Goal: Task Accomplishment & Management: Use online tool/utility

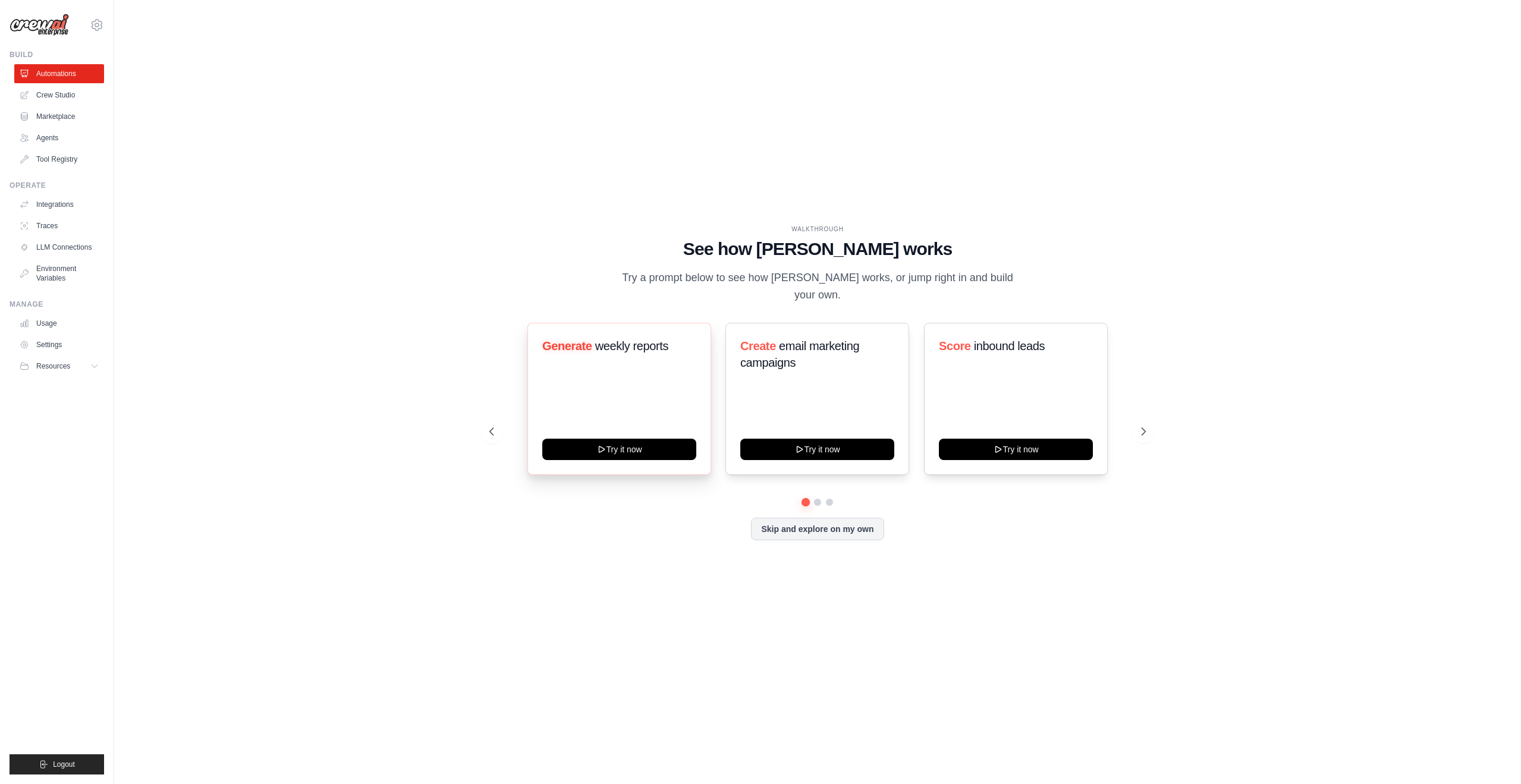
click at [420, 566] on div "WALKTHROUGH See how CrewAI works Try a prompt below to see how CrewAI works, or…" at bounding box center [817, 392] width 1369 height 760
click at [1148, 434] on icon at bounding box center [1145, 432] width 12 height 12
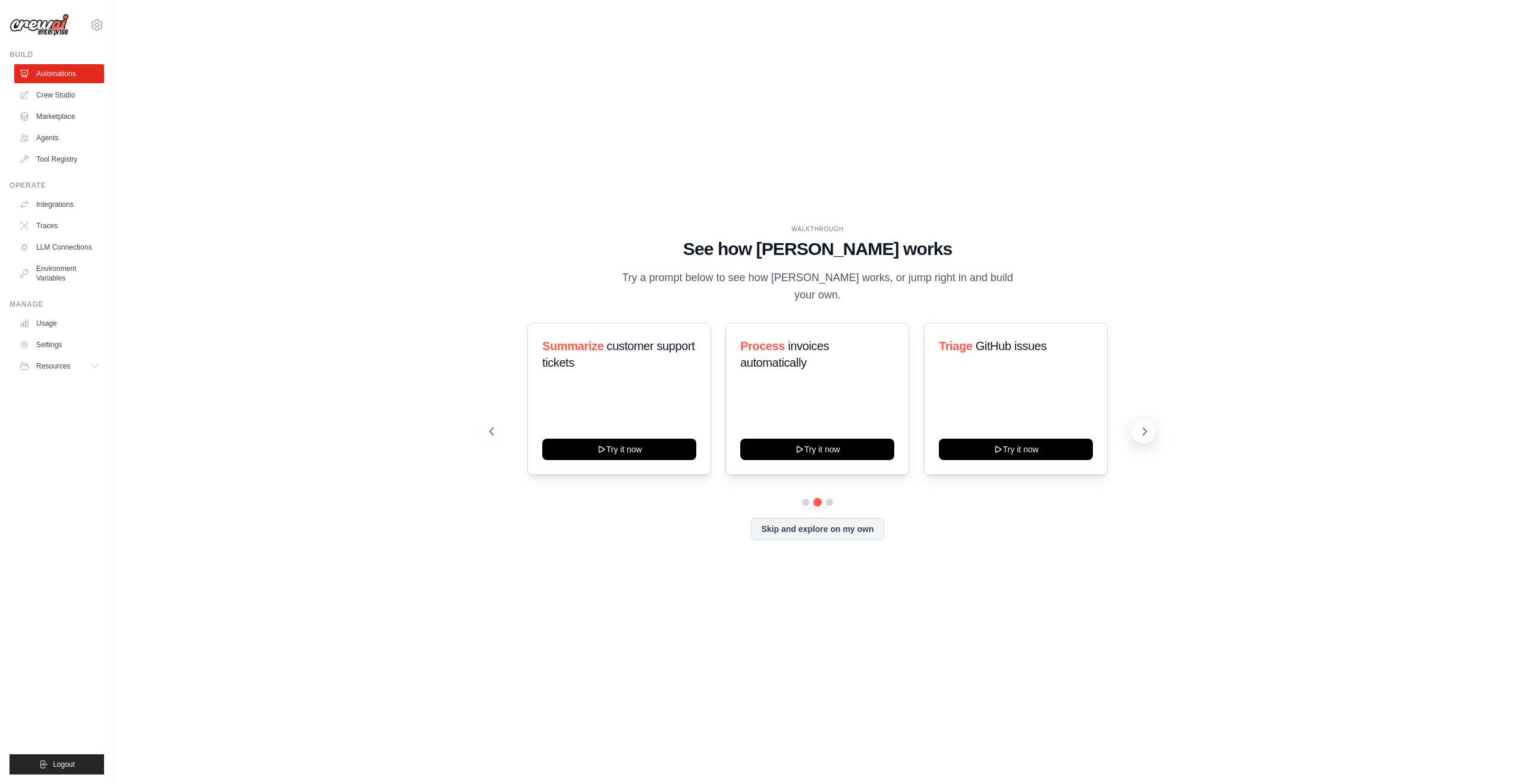
click at [1148, 434] on icon at bounding box center [1145, 432] width 12 height 12
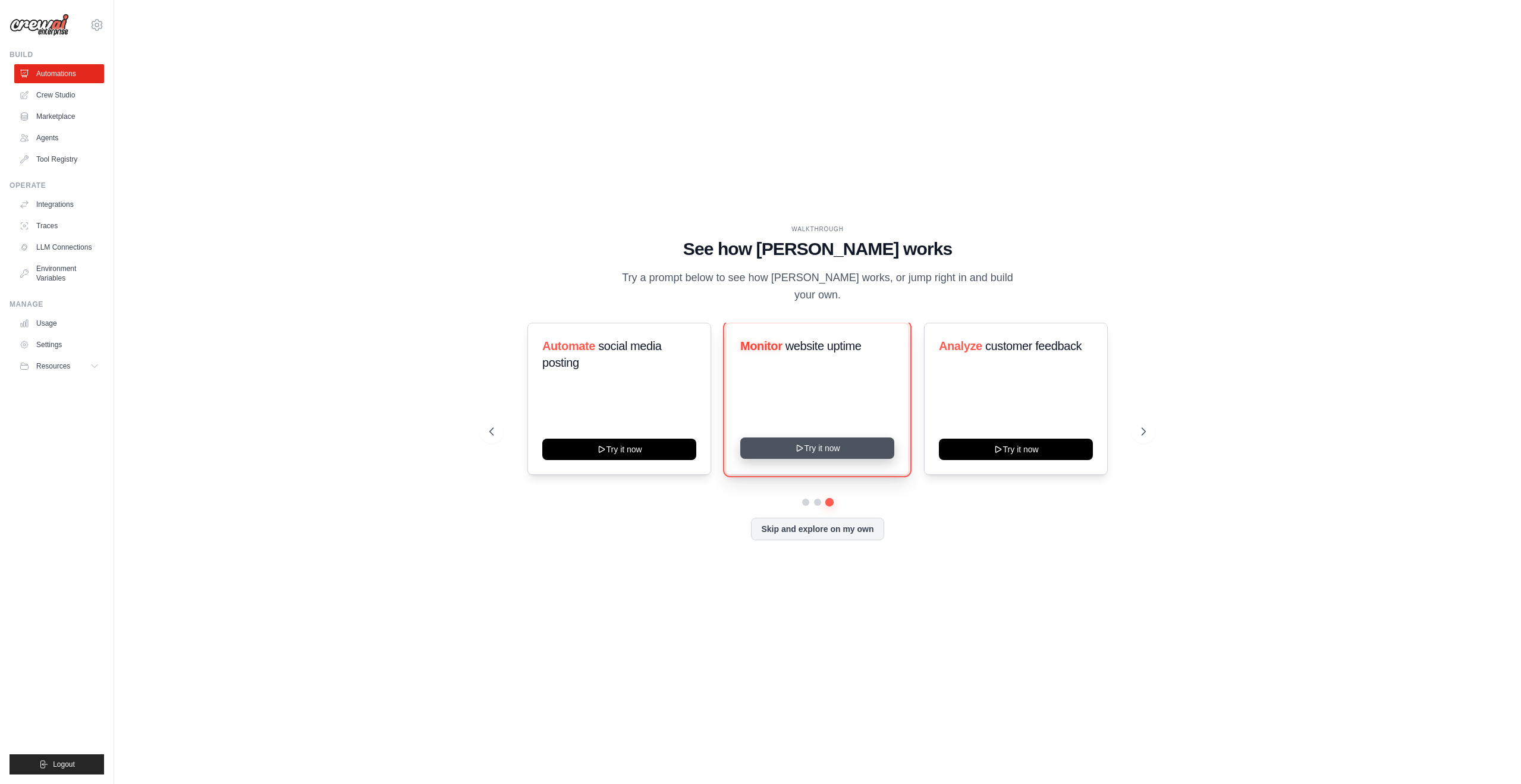
click at [758, 451] on button "Try it now" at bounding box center [817, 448] width 154 height 21
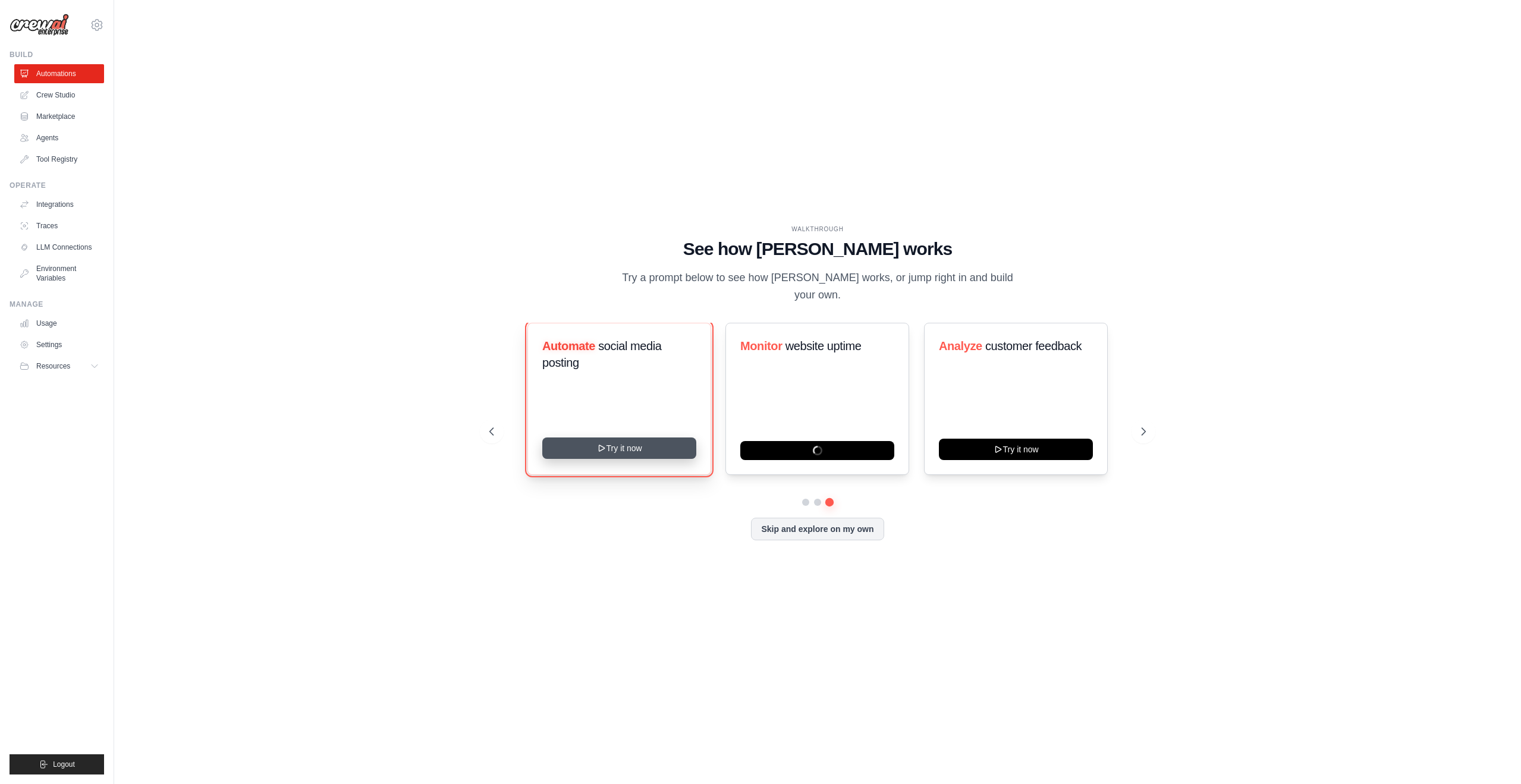
click at [642, 446] on button "Try it now" at bounding box center [619, 448] width 154 height 21
click at [641, 446] on button "Try it now" at bounding box center [619, 448] width 154 height 21
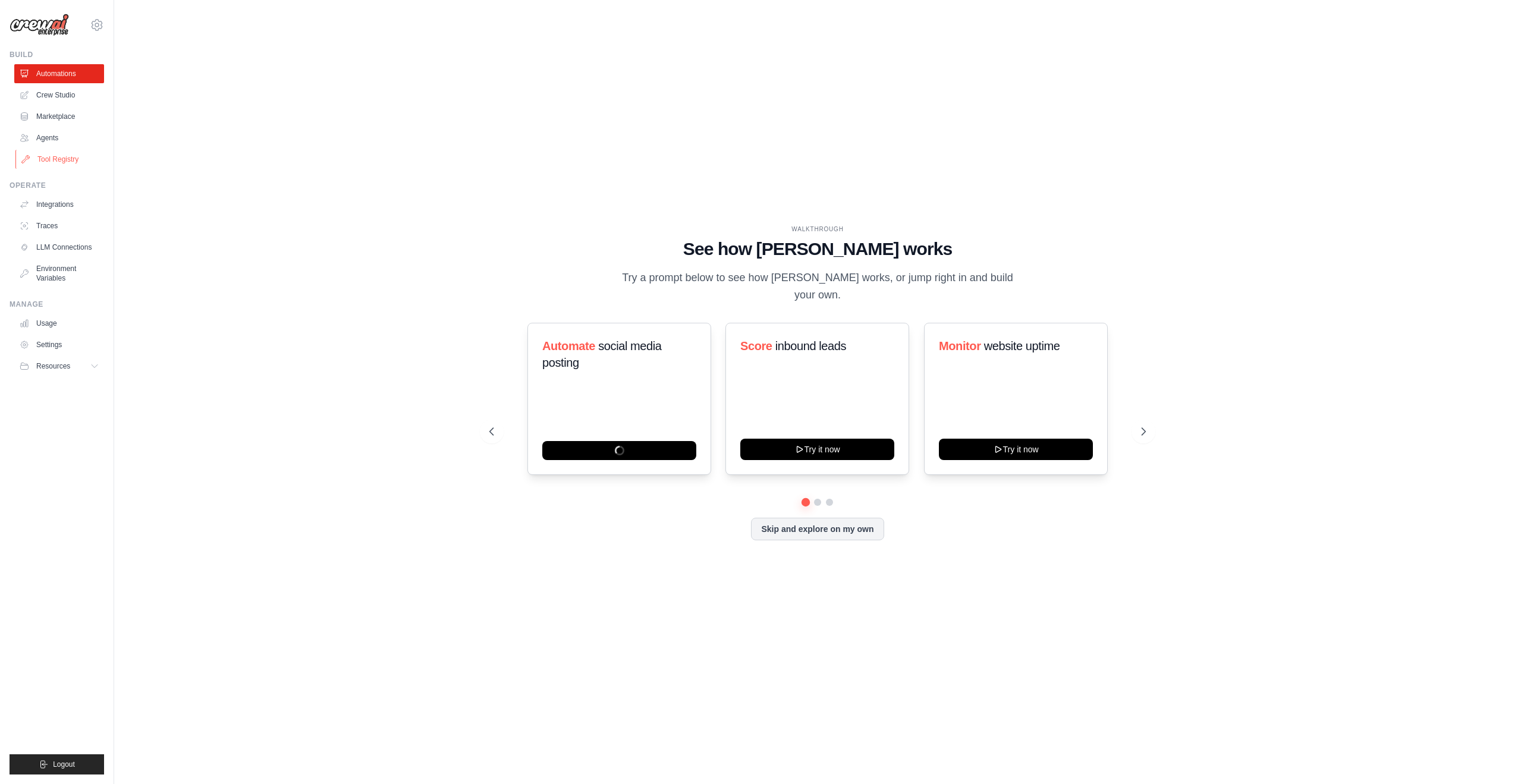
click at [40, 151] on link "Tool Registry" at bounding box center [60, 159] width 90 height 19
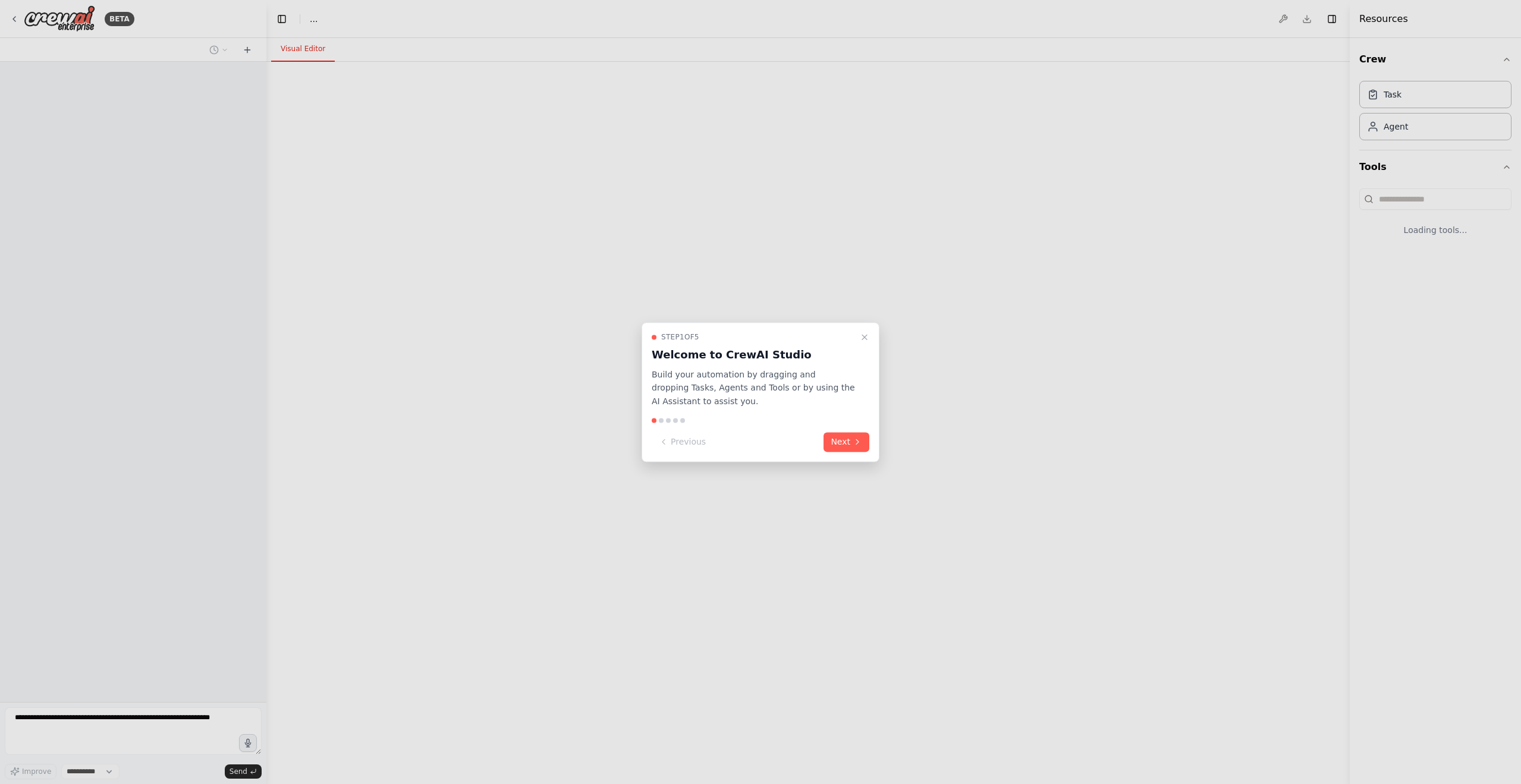
select select "****"
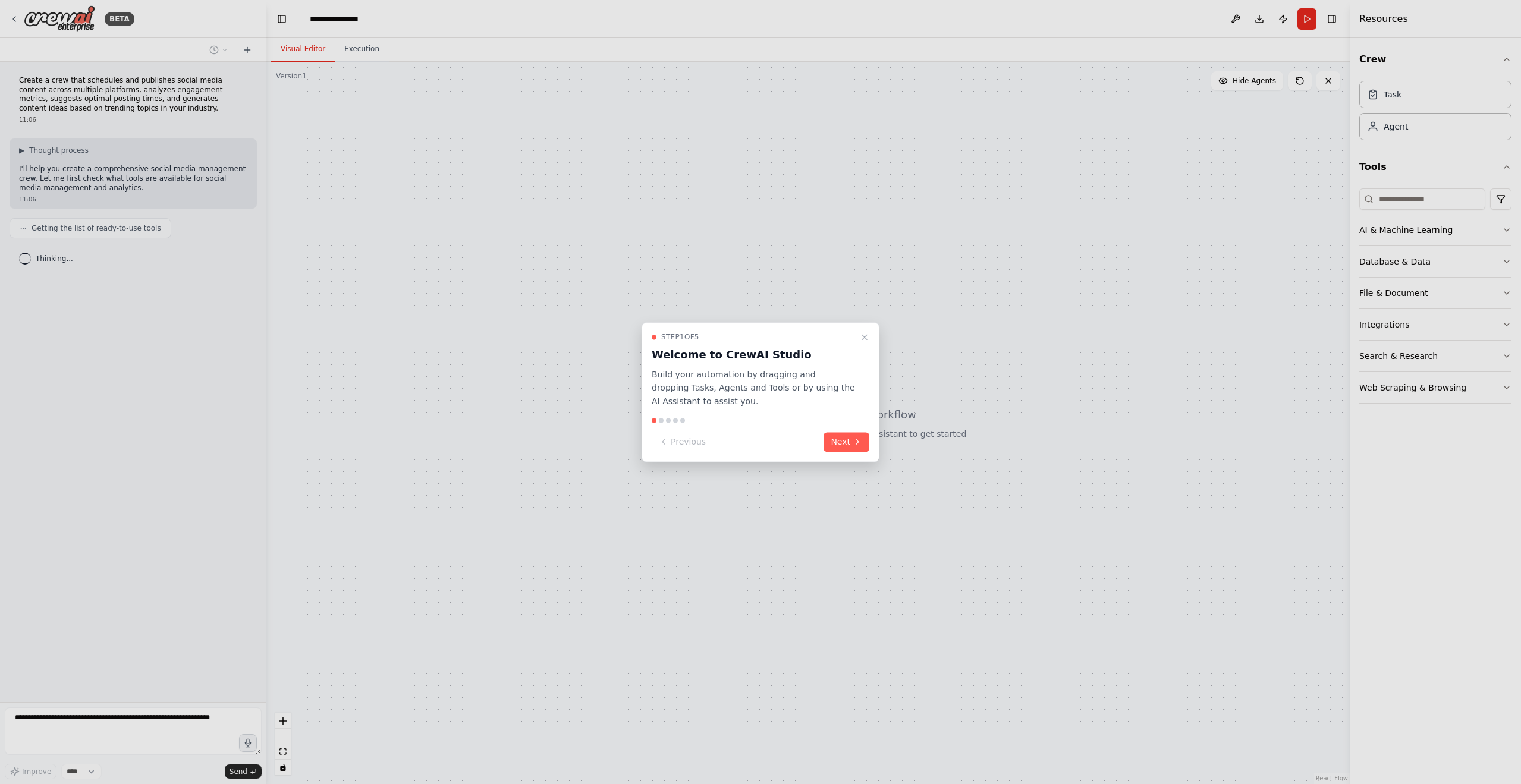
click at [848, 432] on div "Step 1 of 5 Welcome to CrewAI Studio Build your automation by dragging and drop…" at bounding box center [760, 392] width 238 height 140
click at [855, 461] on div "Step 1 of 5 Welcome to CrewAI Studio Build your automation by dragging and drop…" at bounding box center [760, 392] width 238 height 140
click at [838, 432] on button "Next" at bounding box center [846, 441] width 46 height 19
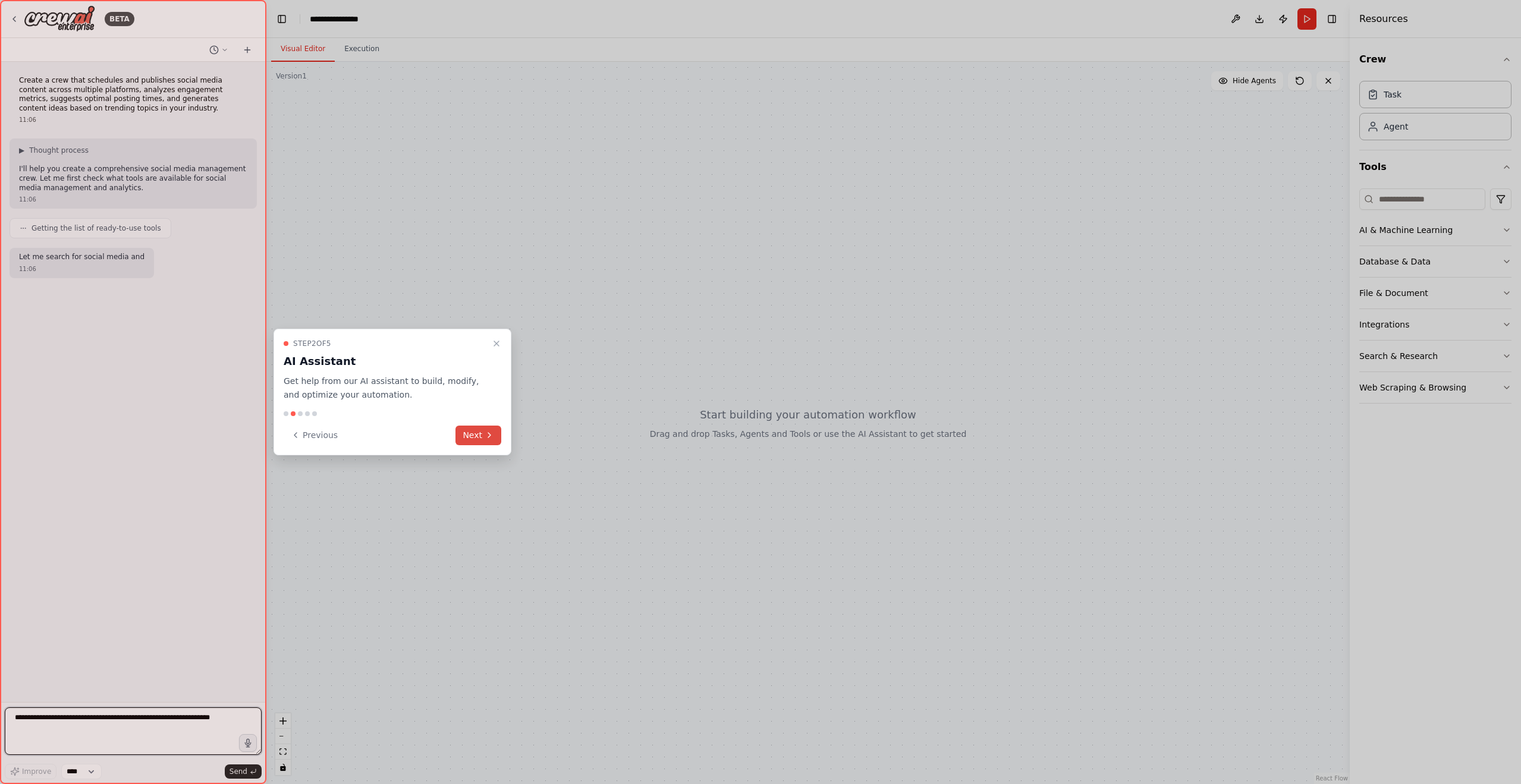
click at [464, 432] on button "Next" at bounding box center [478, 435] width 46 height 19
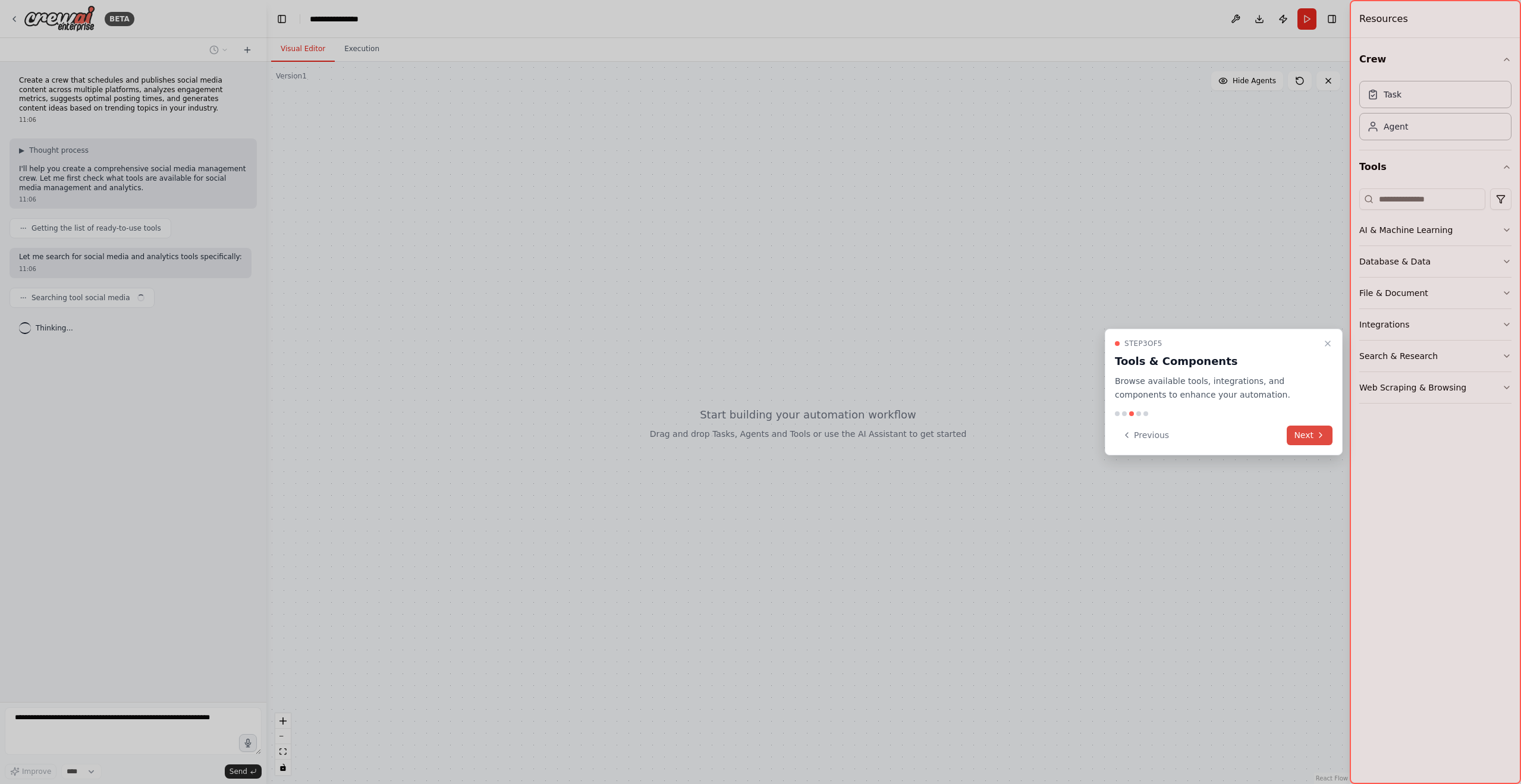
click at [1303, 433] on button "Next" at bounding box center [1309, 435] width 46 height 19
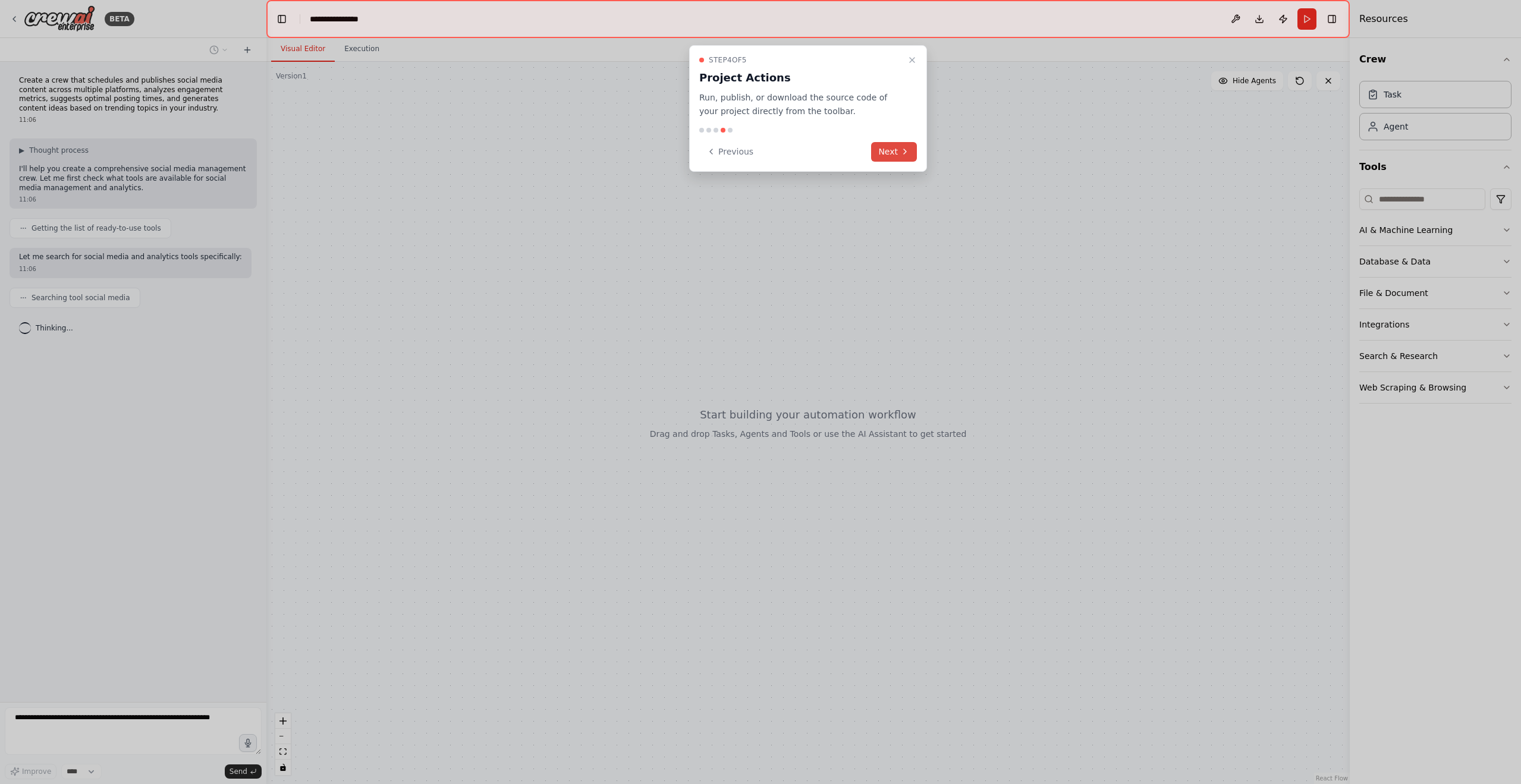
click at [892, 158] on button "Next" at bounding box center [894, 152] width 46 height 19
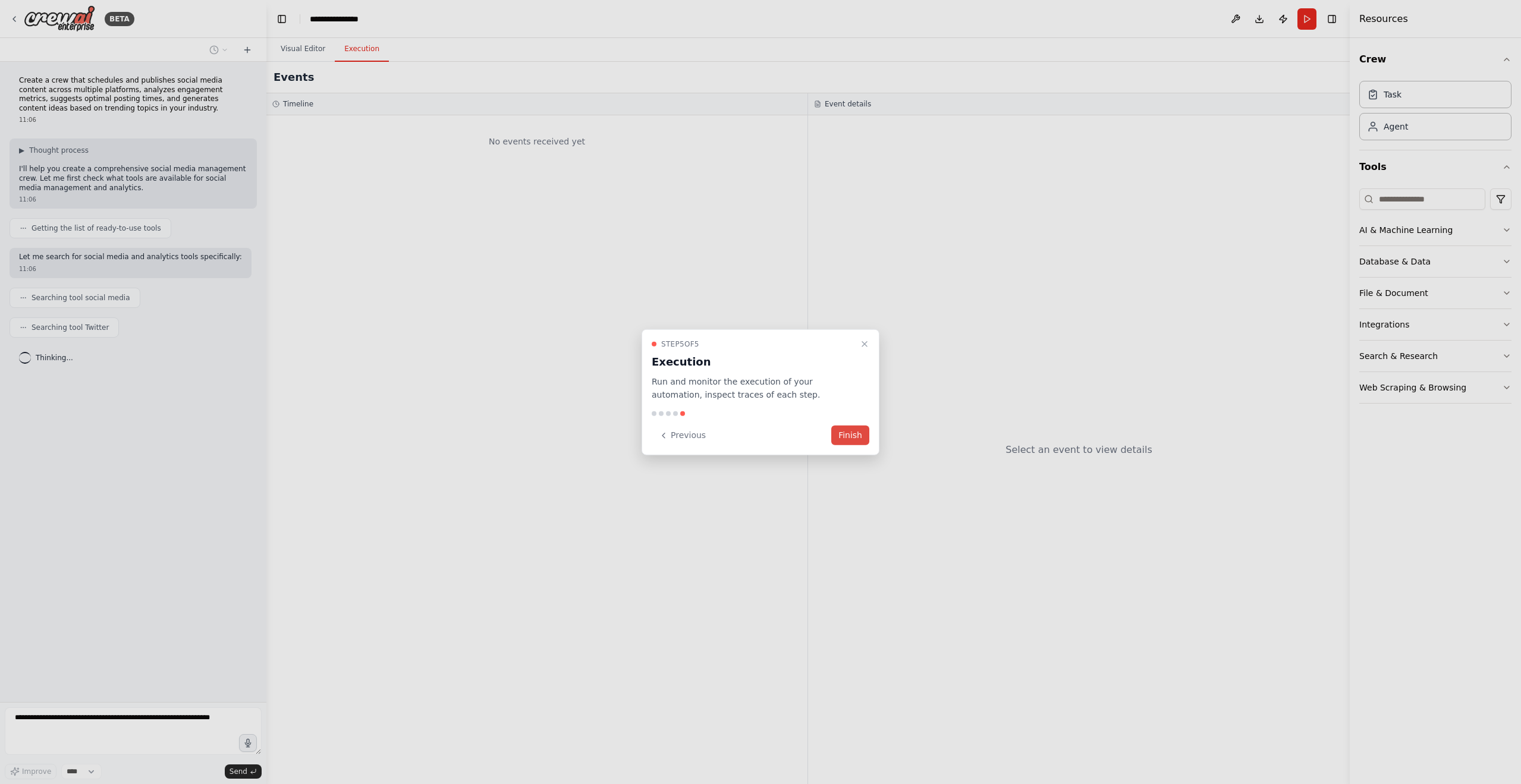
click at [855, 440] on button "Finish" at bounding box center [850, 435] width 38 height 19
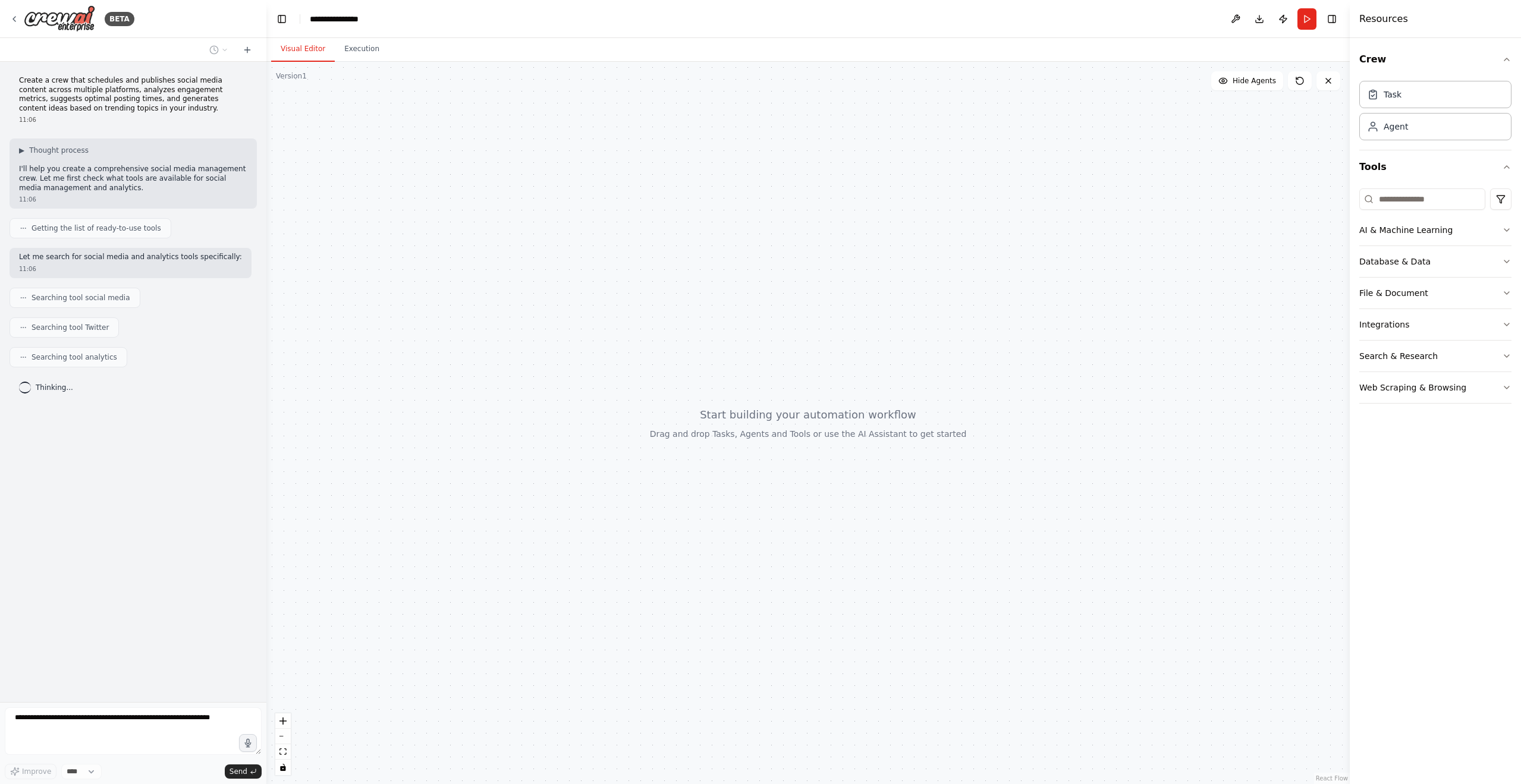
click at [852, 337] on div at bounding box center [808, 422] width 1083 height 722
click at [346, 50] on button "Execution" at bounding box center [362, 49] width 54 height 25
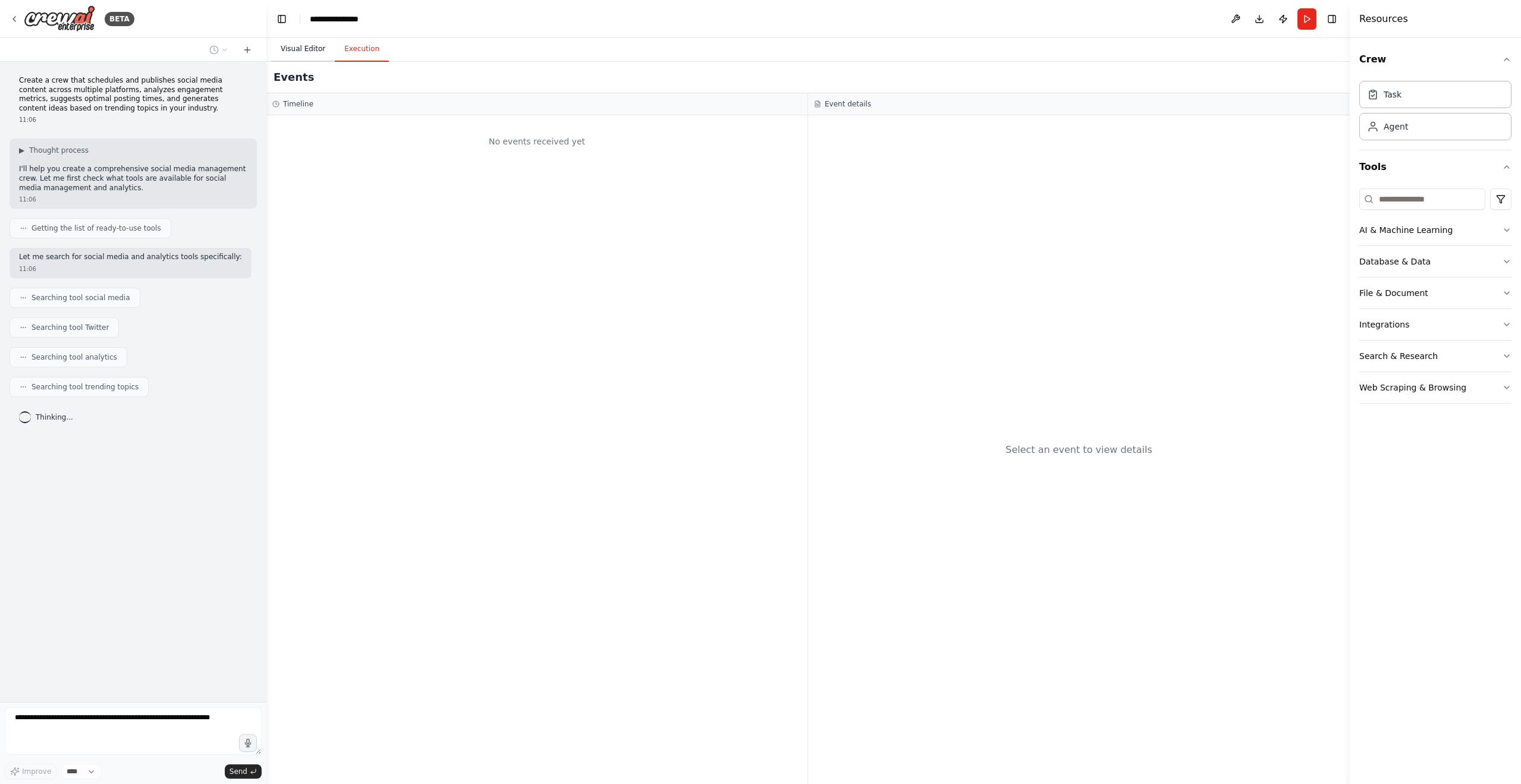
click at [307, 47] on button "Visual Editor" at bounding box center [302, 49] width 64 height 25
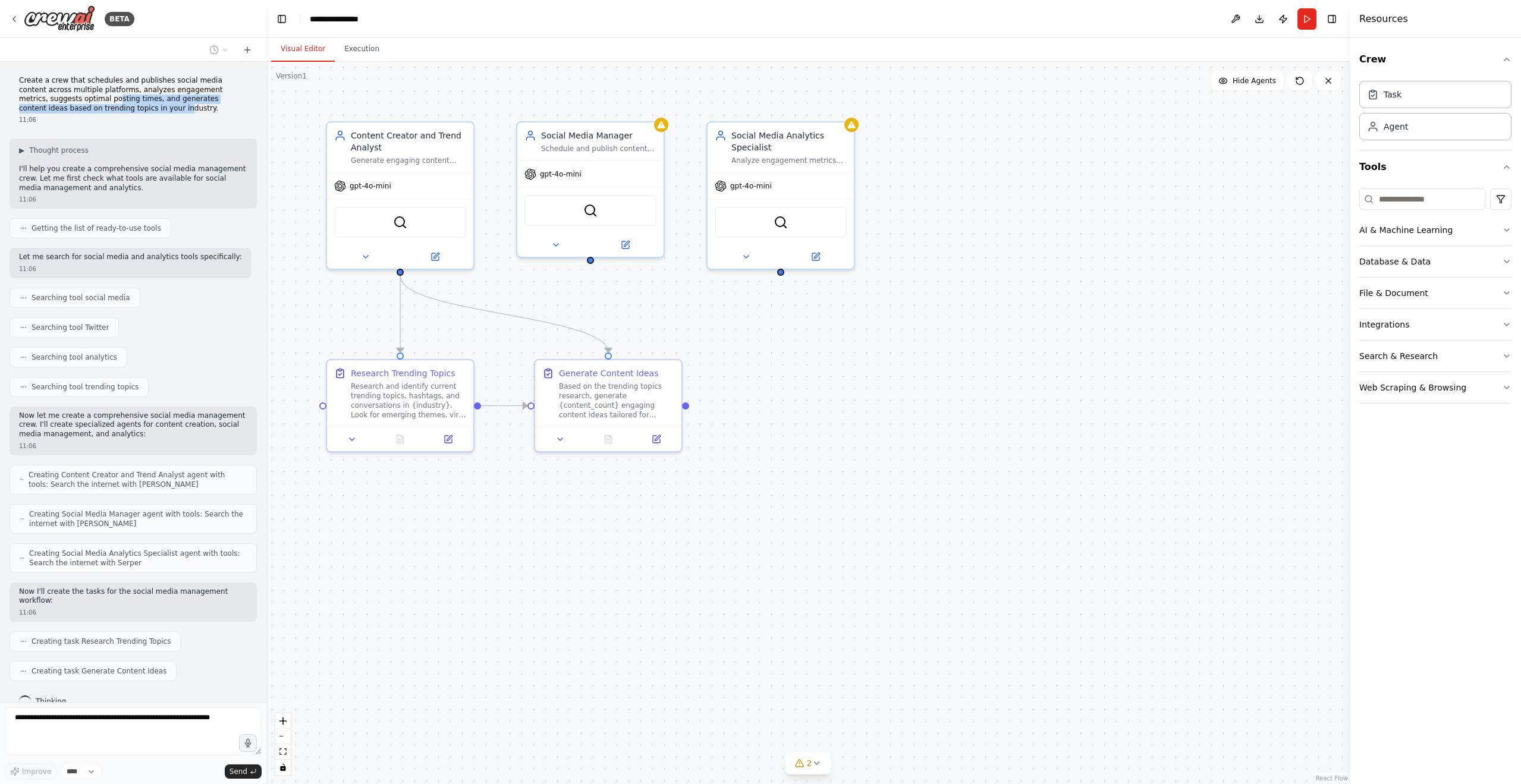
drag, startPoint x: 121, startPoint y: 102, endPoint x: 157, endPoint y: 107, distance: 36.3
click at [157, 107] on p "Create a crew that schedules and publishes social media content across multiple…" at bounding box center [133, 95] width 229 height 37
click at [59, 119] on div "Create a crew that schedules and publishes social media content across multiple…" at bounding box center [133, 382] width 267 height 640
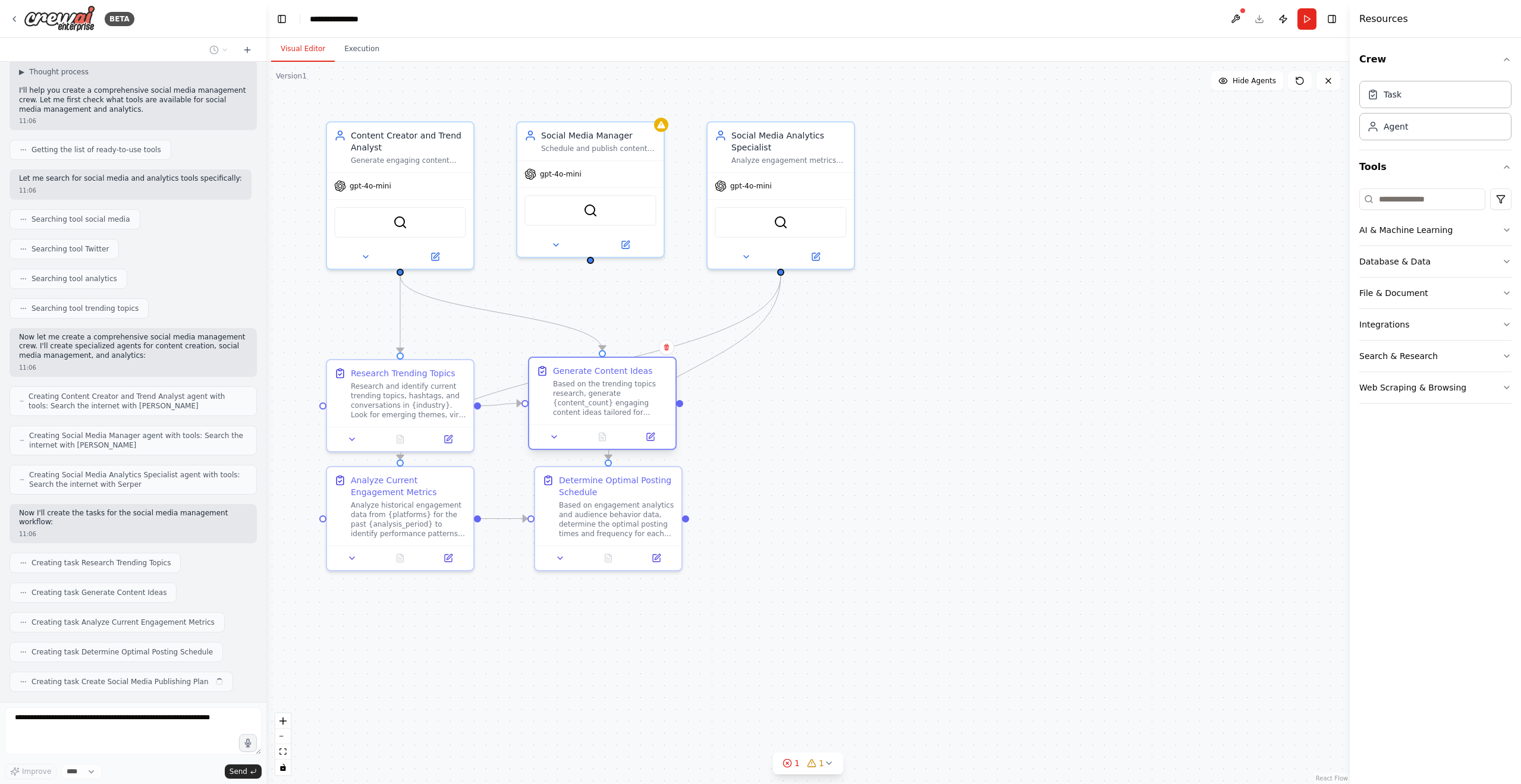
scroll to position [108, 0]
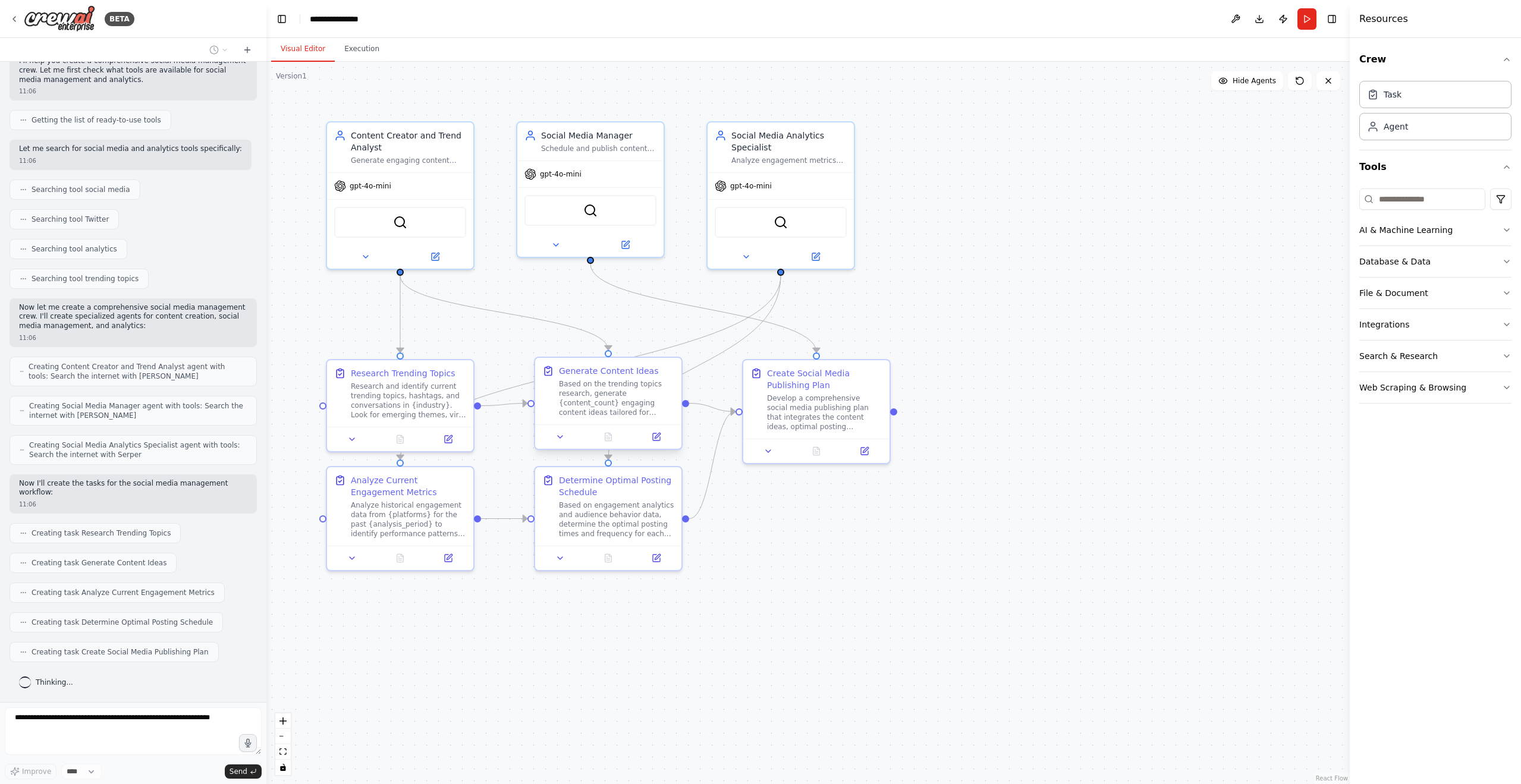
click at [628, 402] on div "Based on the trending topics research, generate {content_count} engaging conten…" at bounding box center [617, 398] width 115 height 38
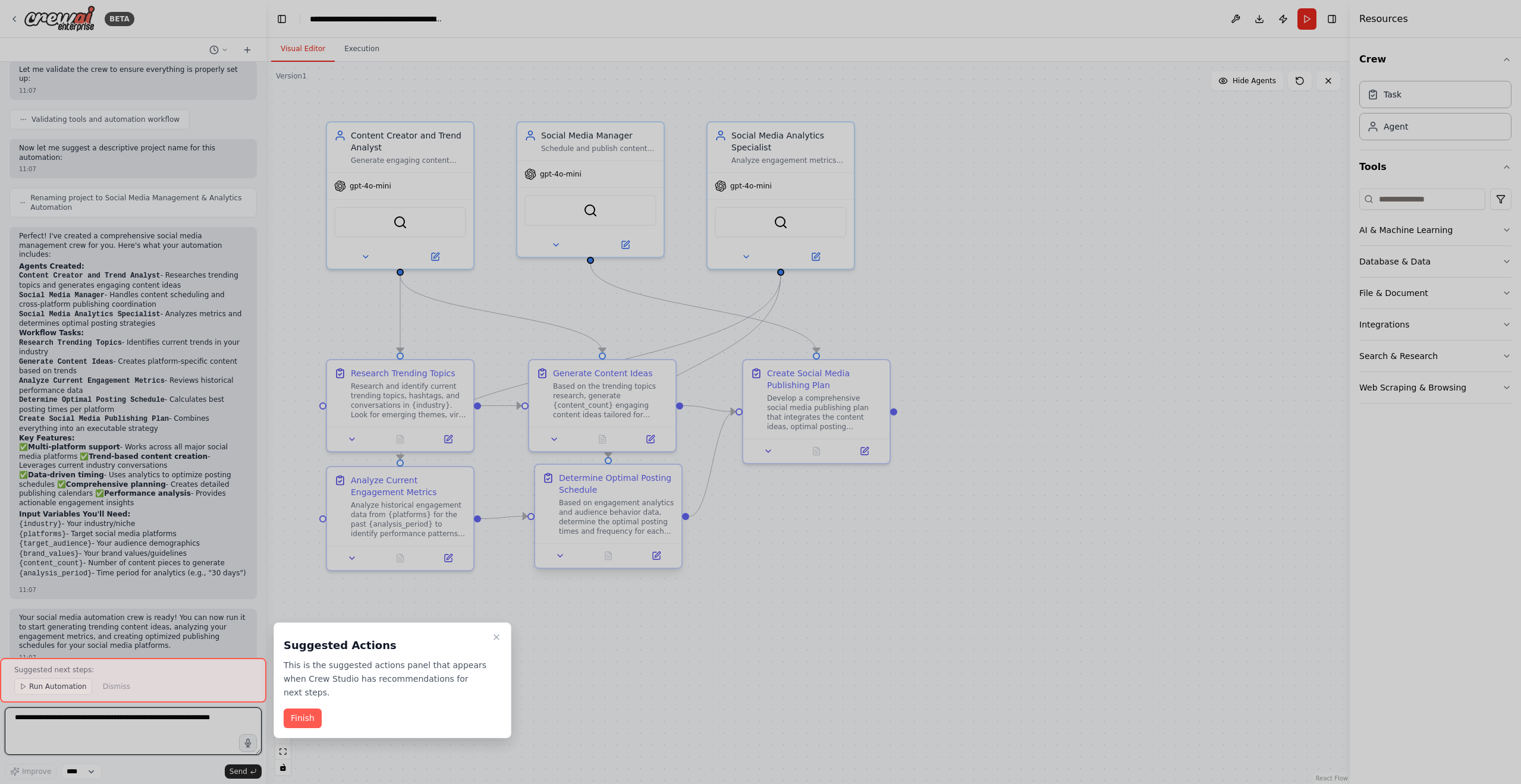
scroll to position [729, 0]
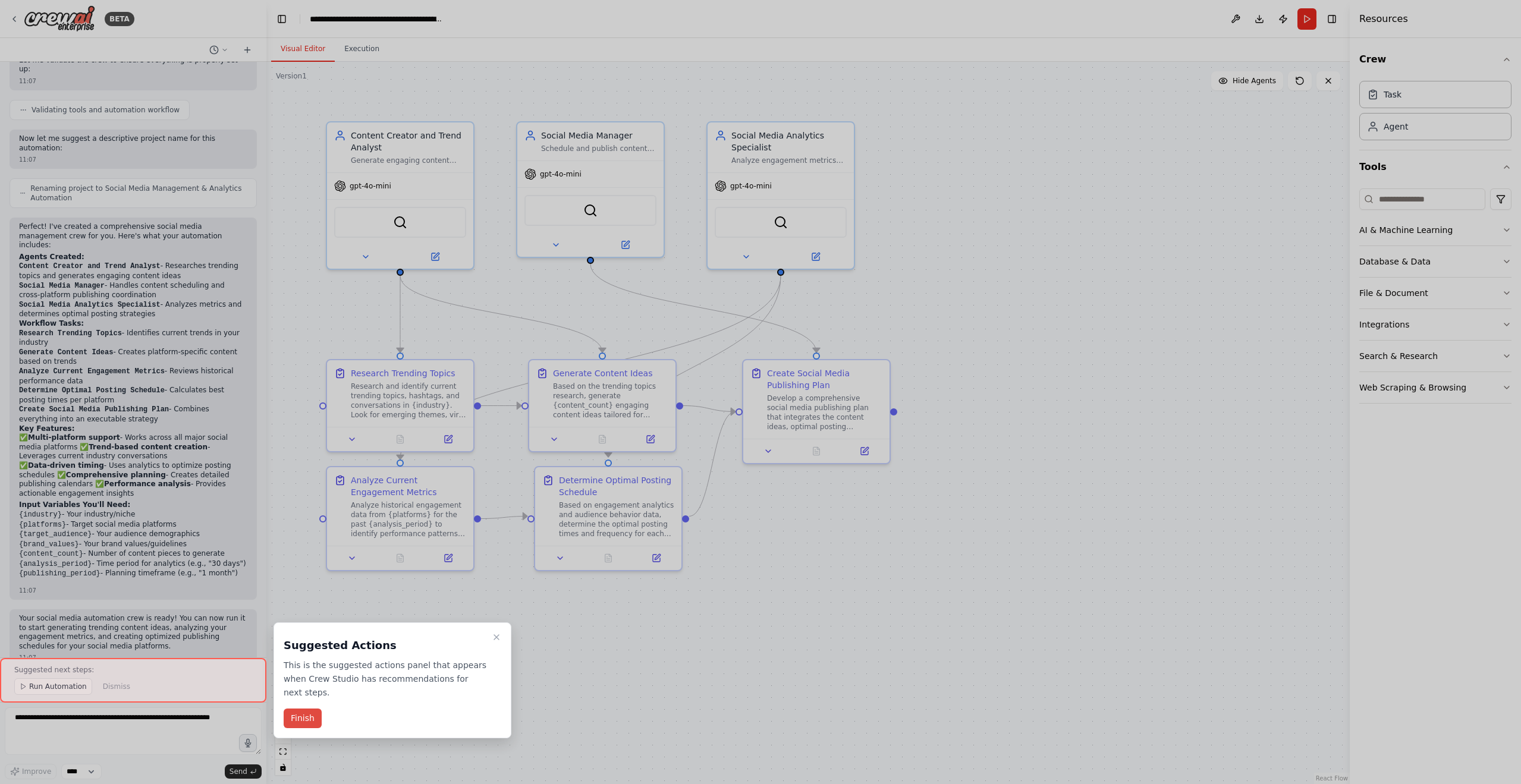
click at [304, 718] on button "Finish" at bounding box center [302, 718] width 38 height 19
click at [304, 718] on div ".deletable-edge-delete-btn { width: 20px; height: 20px; border: 0px solid #ffff…" at bounding box center [808, 422] width 1083 height 722
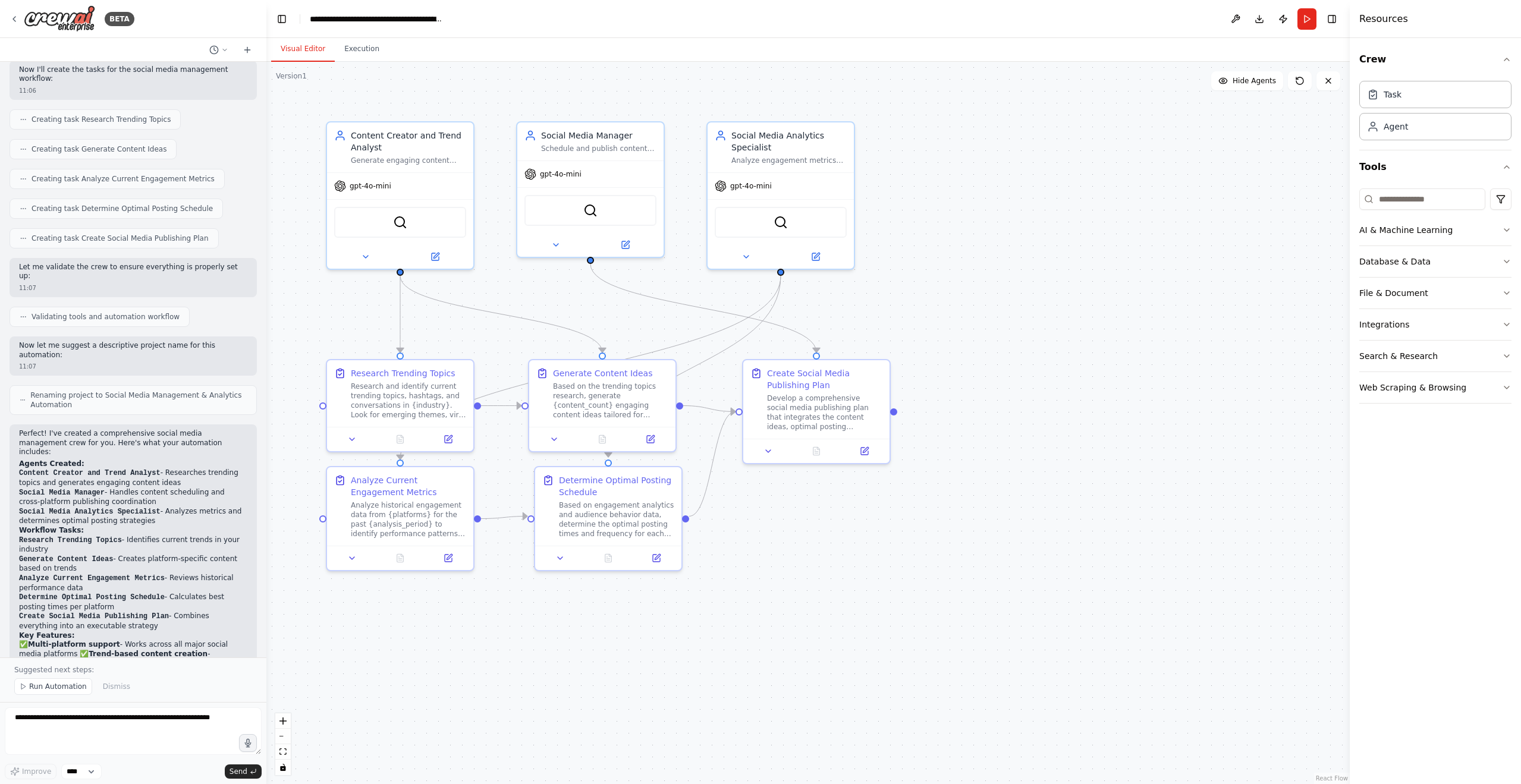
scroll to position [550, 0]
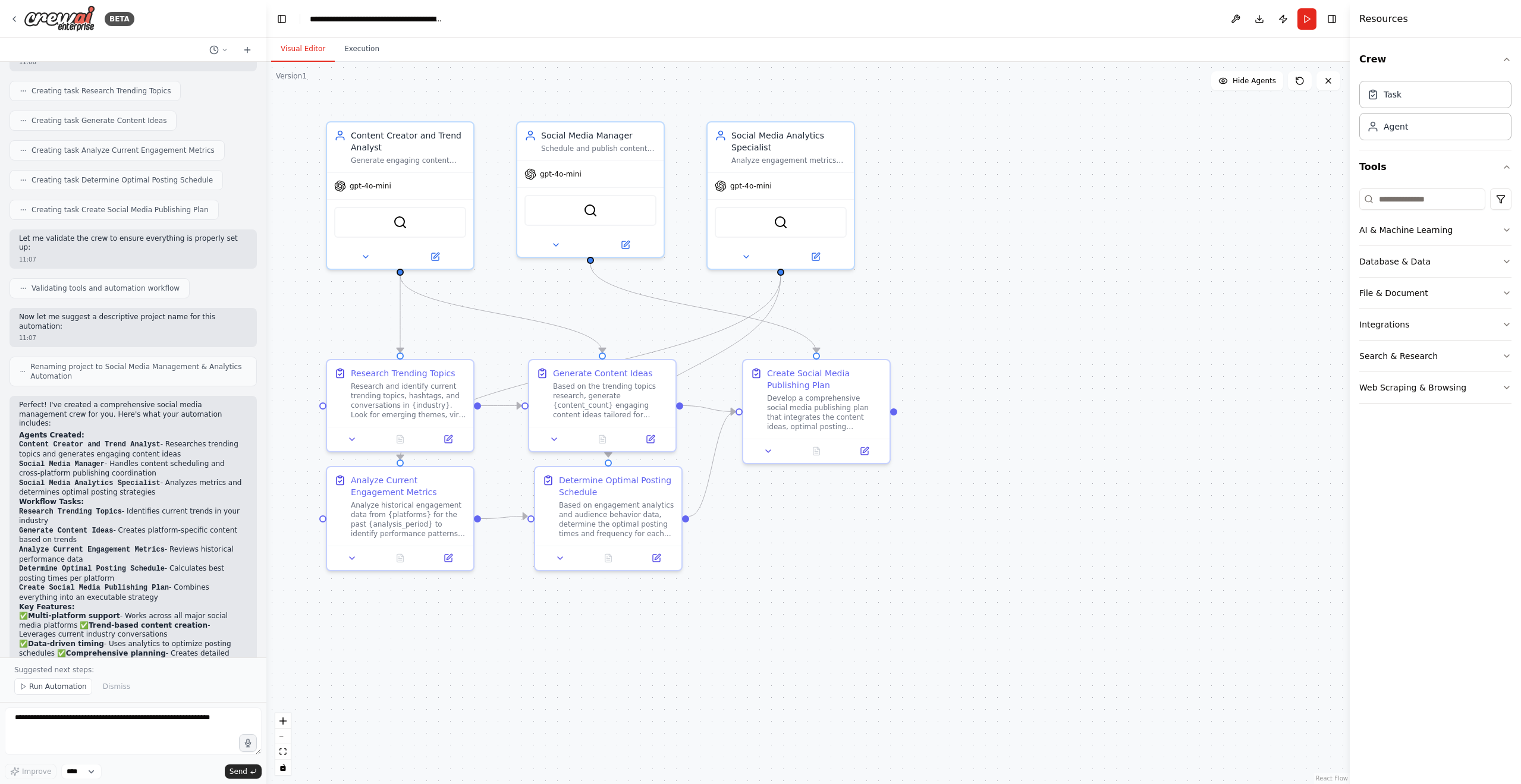
click at [804, 670] on div ".deletable-edge-delete-btn { width: 20px; height: 20px; border: 0px solid #ffff…" at bounding box center [808, 422] width 1083 height 722
click at [412, 226] on div "SerperDevTool" at bounding box center [401, 220] width 132 height 31
click at [390, 230] on div "SerperDevTool" at bounding box center [401, 220] width 132 height 31
click at [403, 218] on img at bounding box center [400, 219] width 14 height 14
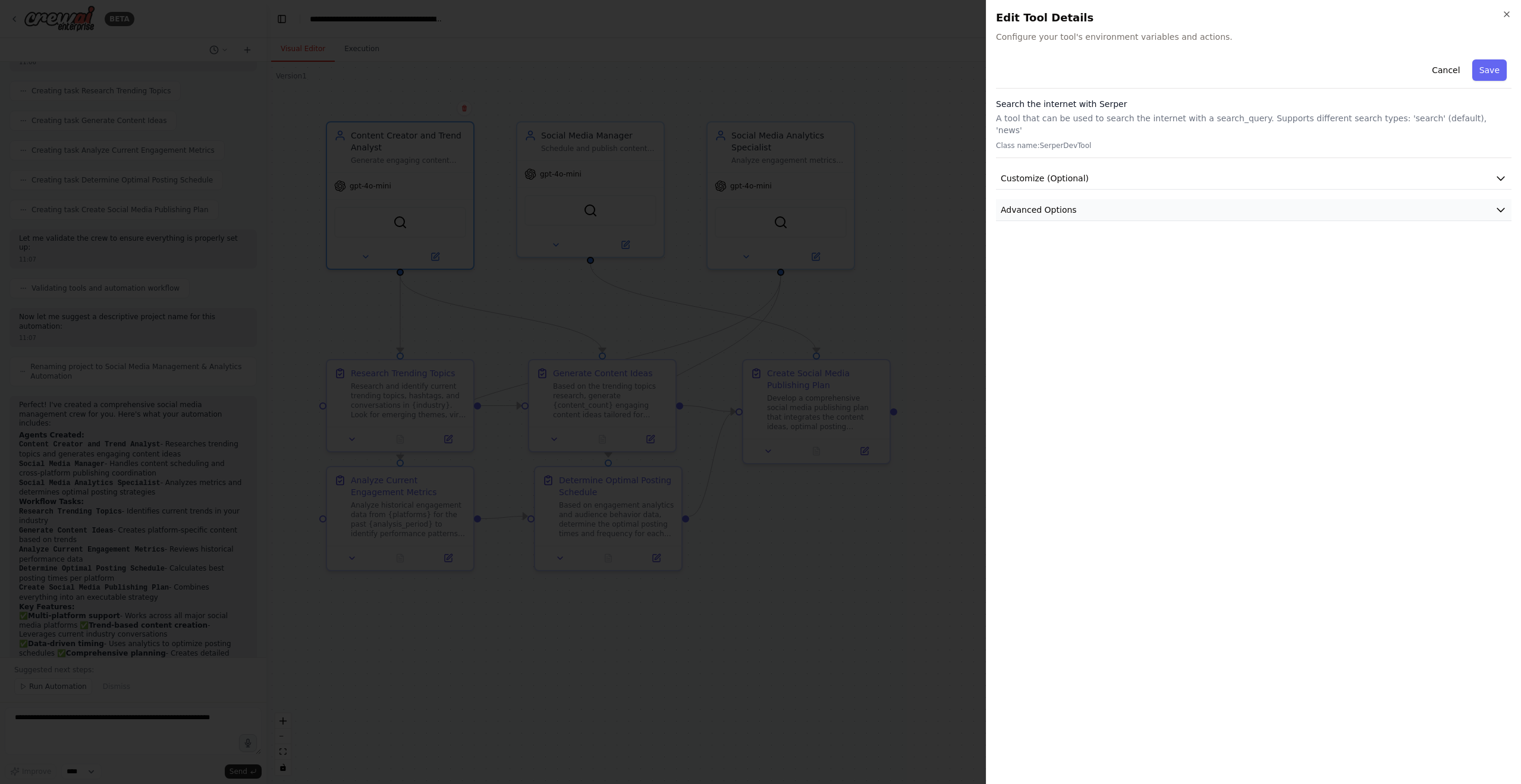
click at [1043, 204] on span "Advanced Options" at bounding box center [1039, 210] width 76 height 12
click at [1066, 174] on button "Customize (Optional)" at bounding box center [1253, 179] width 516 height 22
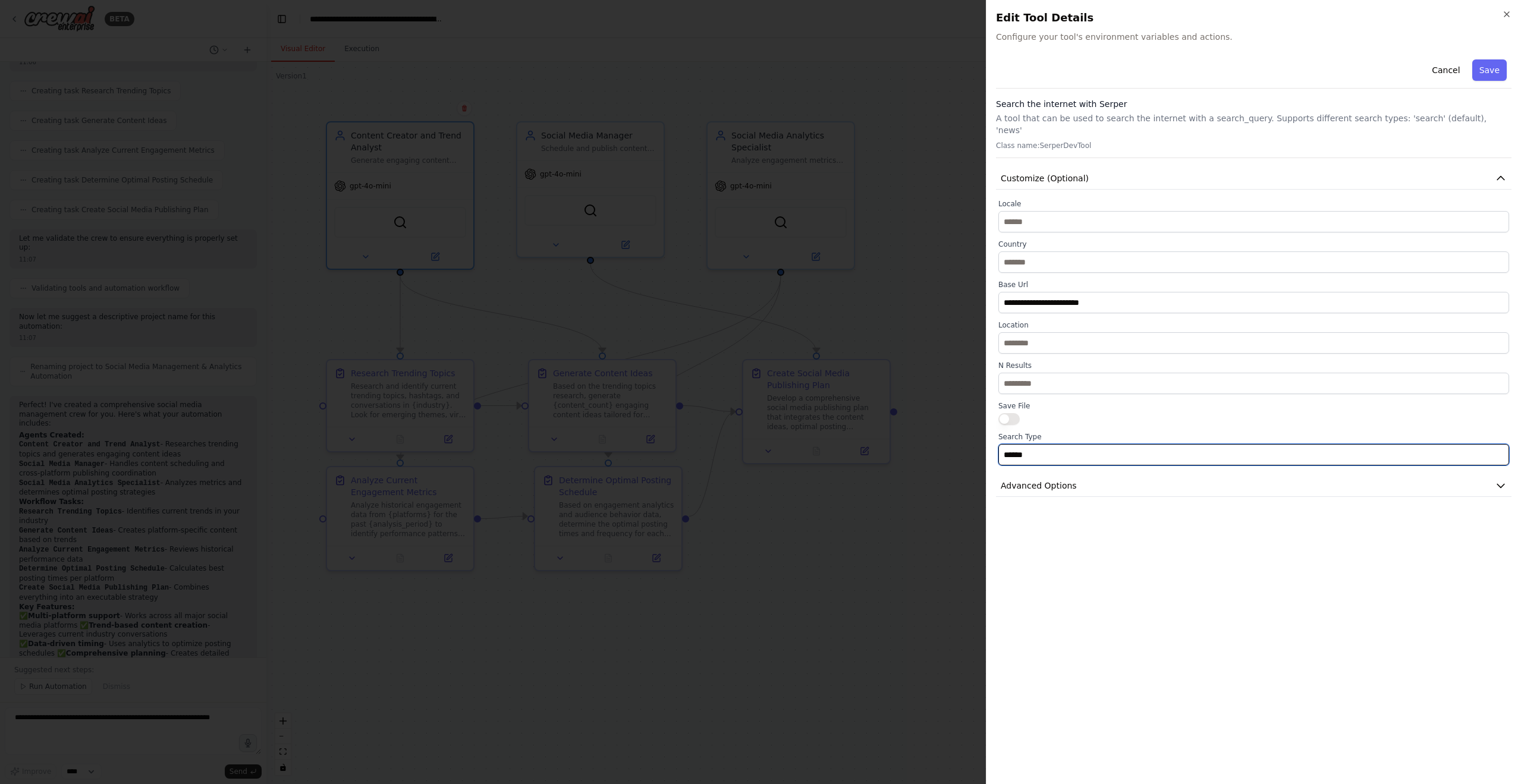
click at [1041, 450] on input "******" at bounding box center [1253, 454] width 511 height 21
click at [1137, 173] on button "Customize (Optional)" at bounding box center [1253, 179] width 516 height 22
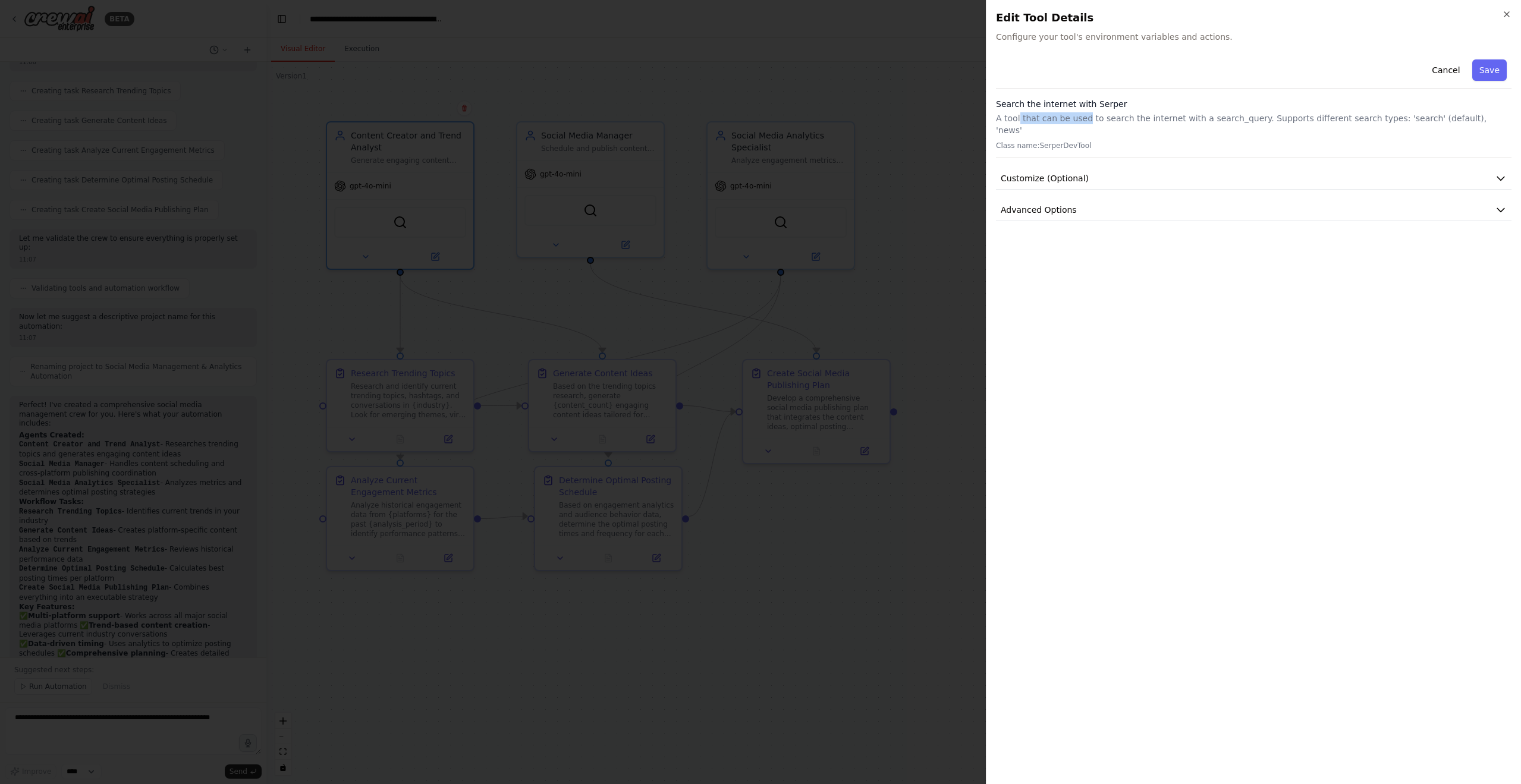
drag, startPoint x: 1020, startPoint y: 120, endPoint x: 1102, endPoint y: 114, distance: 82.2
click at [1095, 115] on p "A tool that can be used to search the internet with a search_query. Supports di…" at bounding box center [1253, 124] width 516 height 24
click at [1505, 18] on icon "button" at bounding box center [1507, 14] width 9 height 9
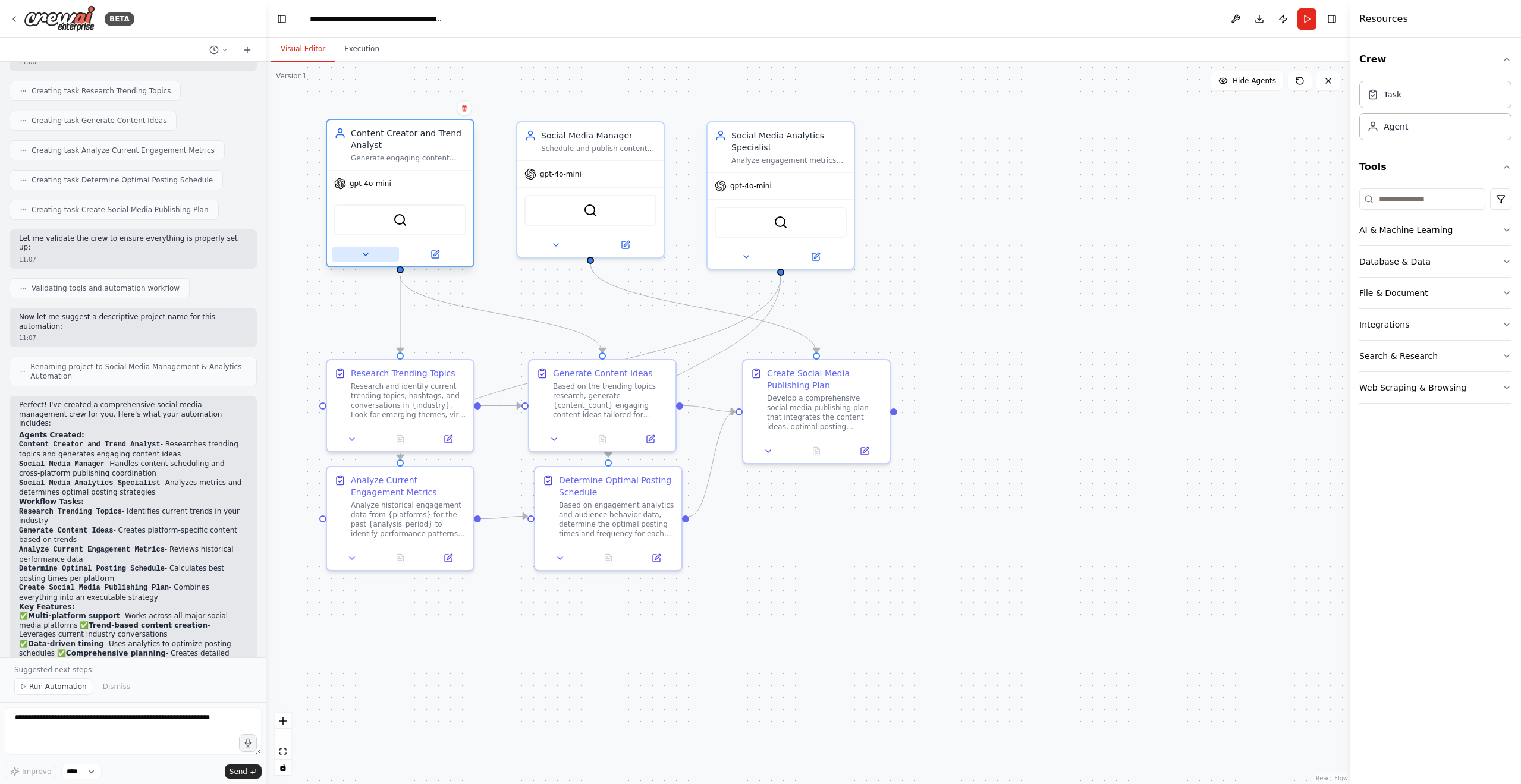
click at [378, 251] on button at bounding box center [365, 254] width 67 height 14
click at [370, 255] on button at bounding box center [365, 254] width 67 height 14
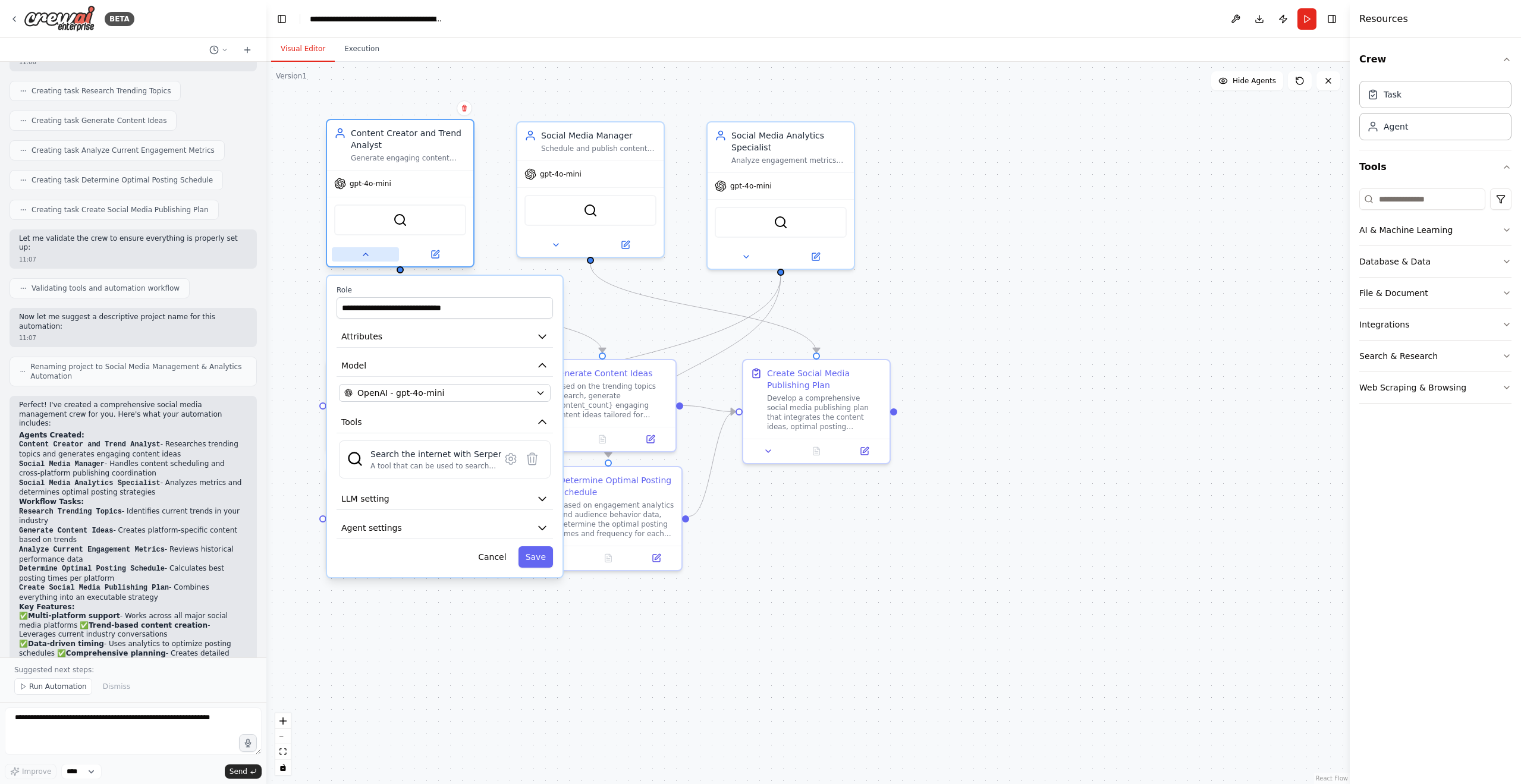
click at [370, 255] on button at bounding box center [365, 254] width 67 height 14
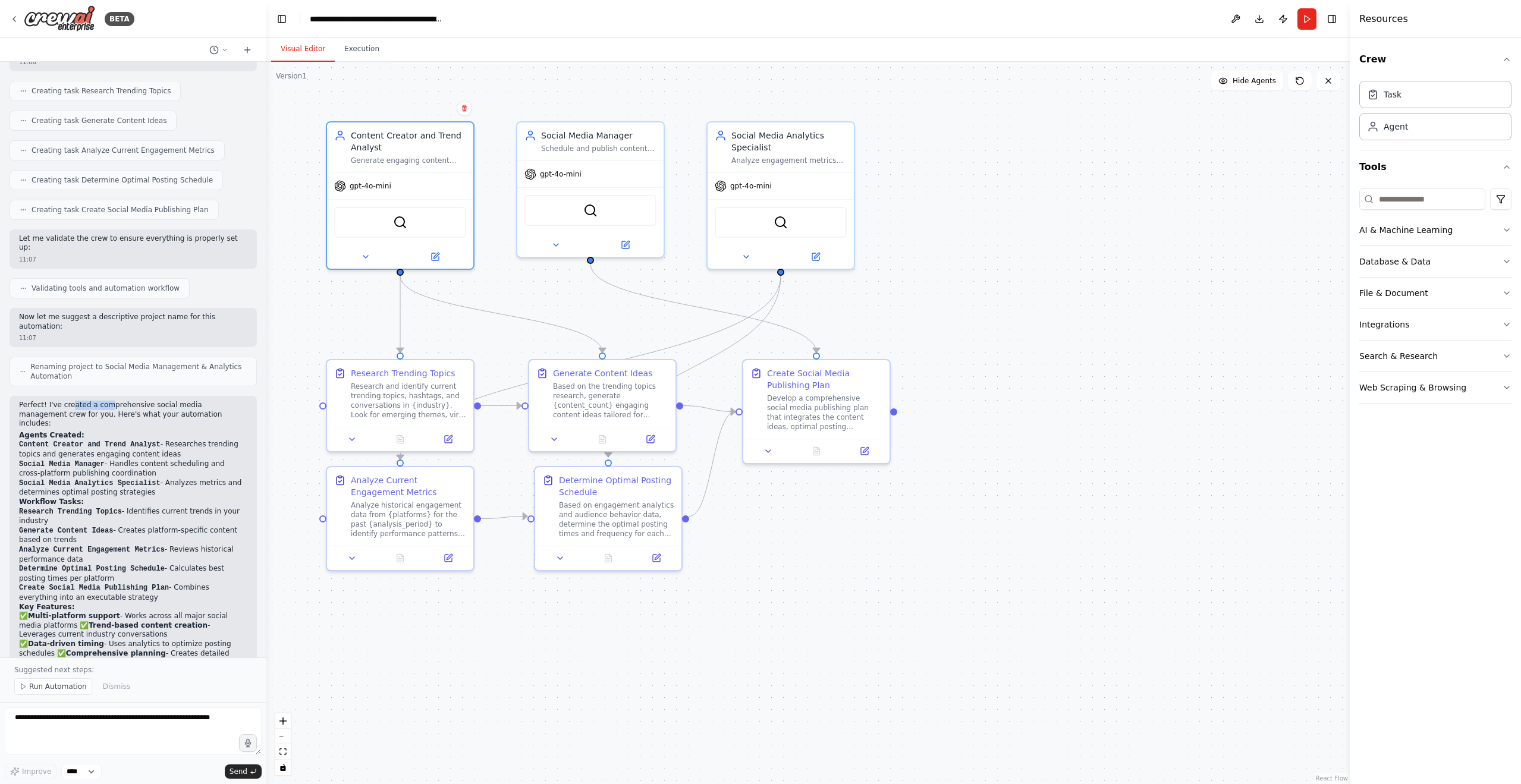
drag, startPoint x: 70, startPoint y: 399, endPoint x: 129, endPoint y: 394, distance: 59.2
click at [118, 400] on p "Perfect! I've created a comprehensive social media management crew for you. Her…" at bounding box center [133, 414] width 229 height 28
click at [186, 400] on p "Perfect! I've created a comprehensive social media management crew for you. Her…" at bounding box center [133, 414] width 229 height 28
drag, startPoint x: 84, startPoint y: 408, endPoint x: 212, endPoint y: 405, distance: 128.0
click at [212, 405] on p "Perfect! I've created a comprehensive social media management crew for you. Her…" at bounding box center [133, 414] width 229 height 28
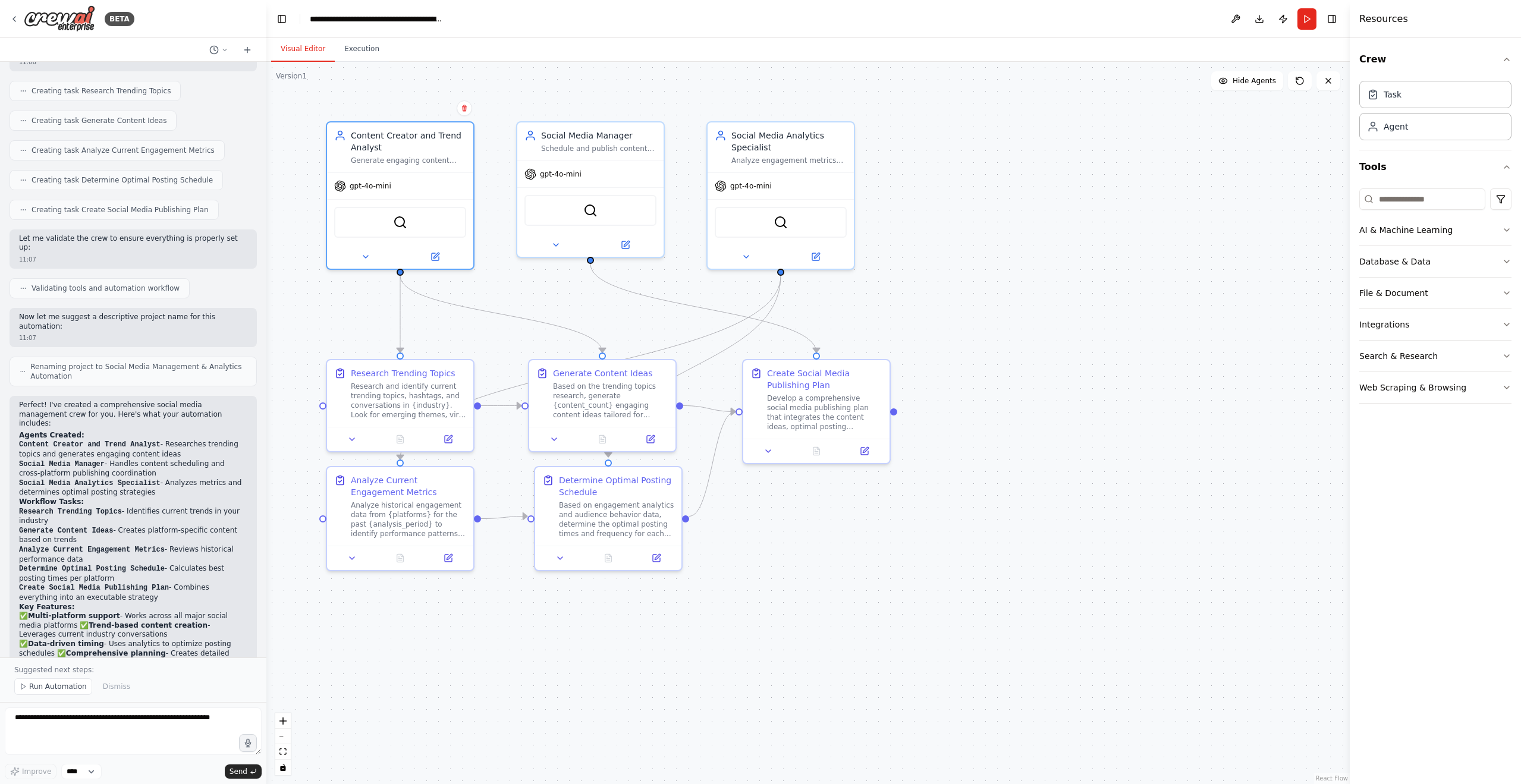
click at [152, 440] on li "Content Creator and Trend Analyst - Researches trending topics and generates en…" at bounding box center [133, 450] width 229 height 19
drag, startPoint x: 33, startPoint y: 427, endPoint x: 174, endPoint y: 428, distance: 141.0
click at [174, 440] on li "Content Creator and Trend Analyst - Researches trending topics and generates en…" at bounding box center [133, 450] width 229 height 19
click at [124, 460] on li "Social Media Manager - Handles content scheduling and cross-platform publishing…" at bounding box center [133, 469] width 229 height 19
drag, startPoint x: 47, startPoint y: 430, endPoint x: 93, endPoint y: 425, distance: 46.3
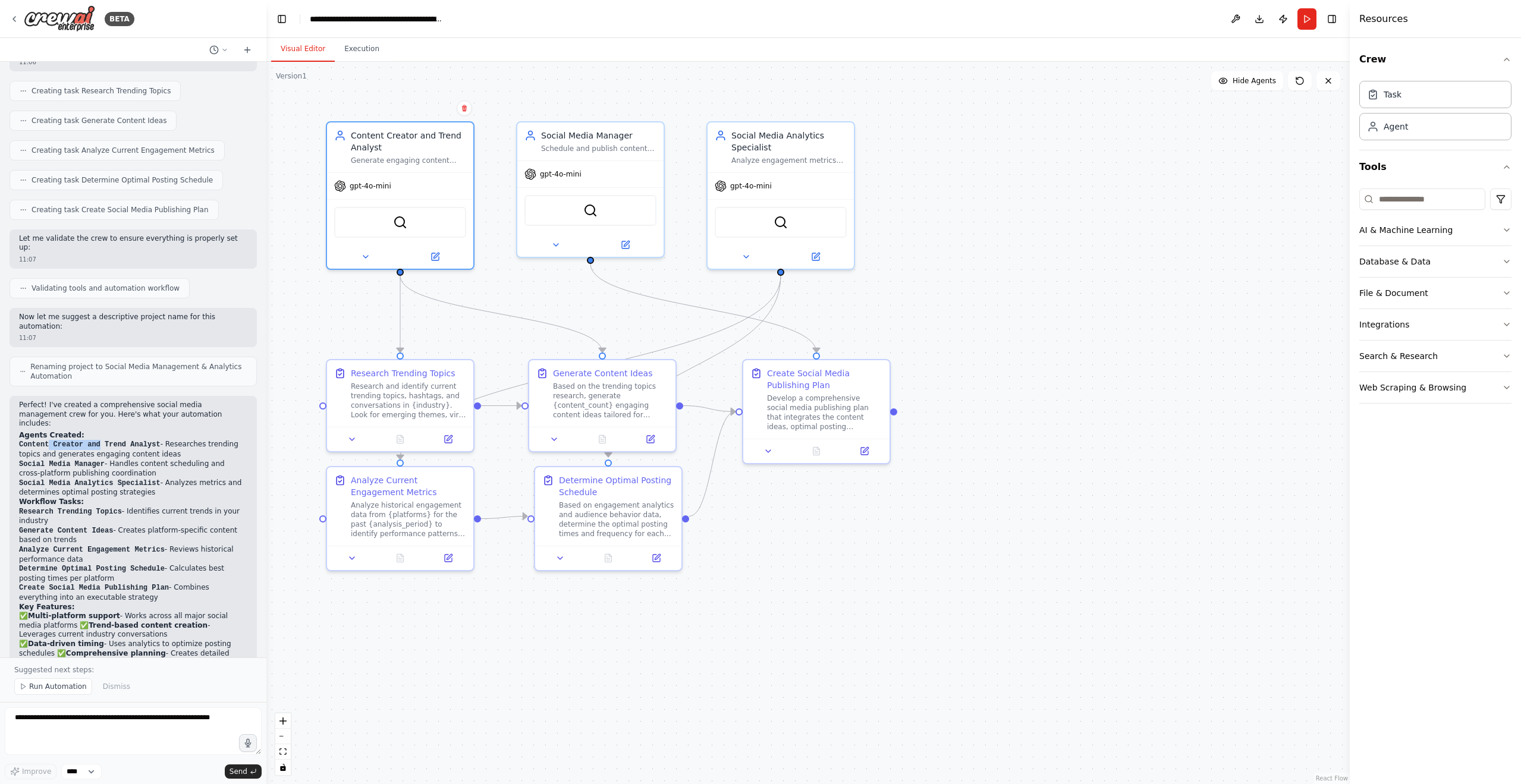
click at [93, 440] on code "Content Creator and Trend Analyst" at bounding box center [89, 444] width 141 height 8
click at [55, 440] on code "Content Creator and Trend Analyst" at bounding box center [89, 444] width 141 height 8
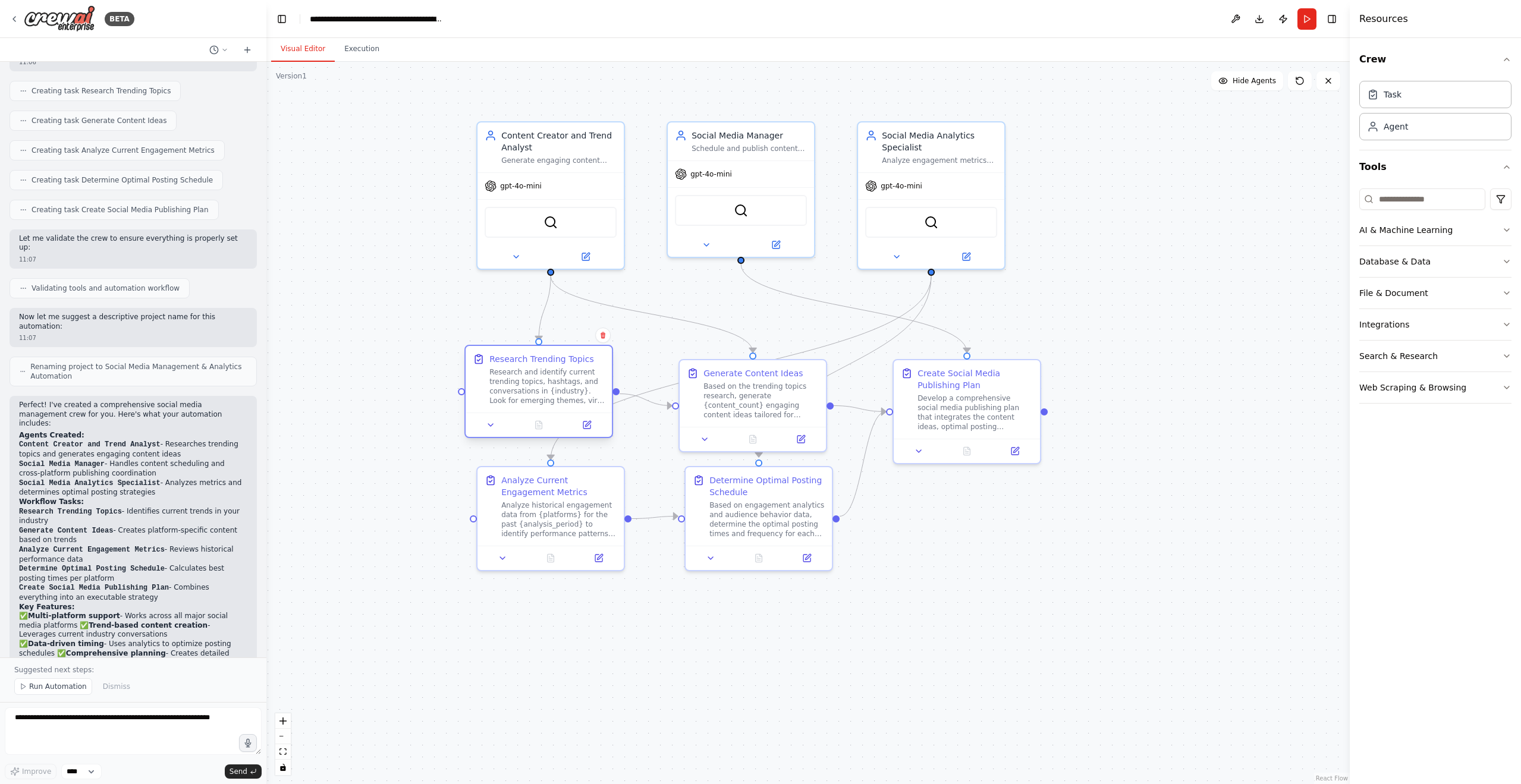
drag, startPoint x: 433, startPoint y: 408, endPoint x: 560, endPoint y: 392, distance: 128.0
click at [560, 392] on div "Research and identify current trending topics, hashtags, and conversations in {…" at bounding box center [547, 386] width 115 height 38
drag, startPoint x: 744, startPoint y: 417, endPoint x: 727, endPoint y: 404, distance: 21.4
click at [727, 404] on div "Generate Content Ideas Based on the trending topics research, generate {content…" at bounding box center [740, 379] width 147 height 67
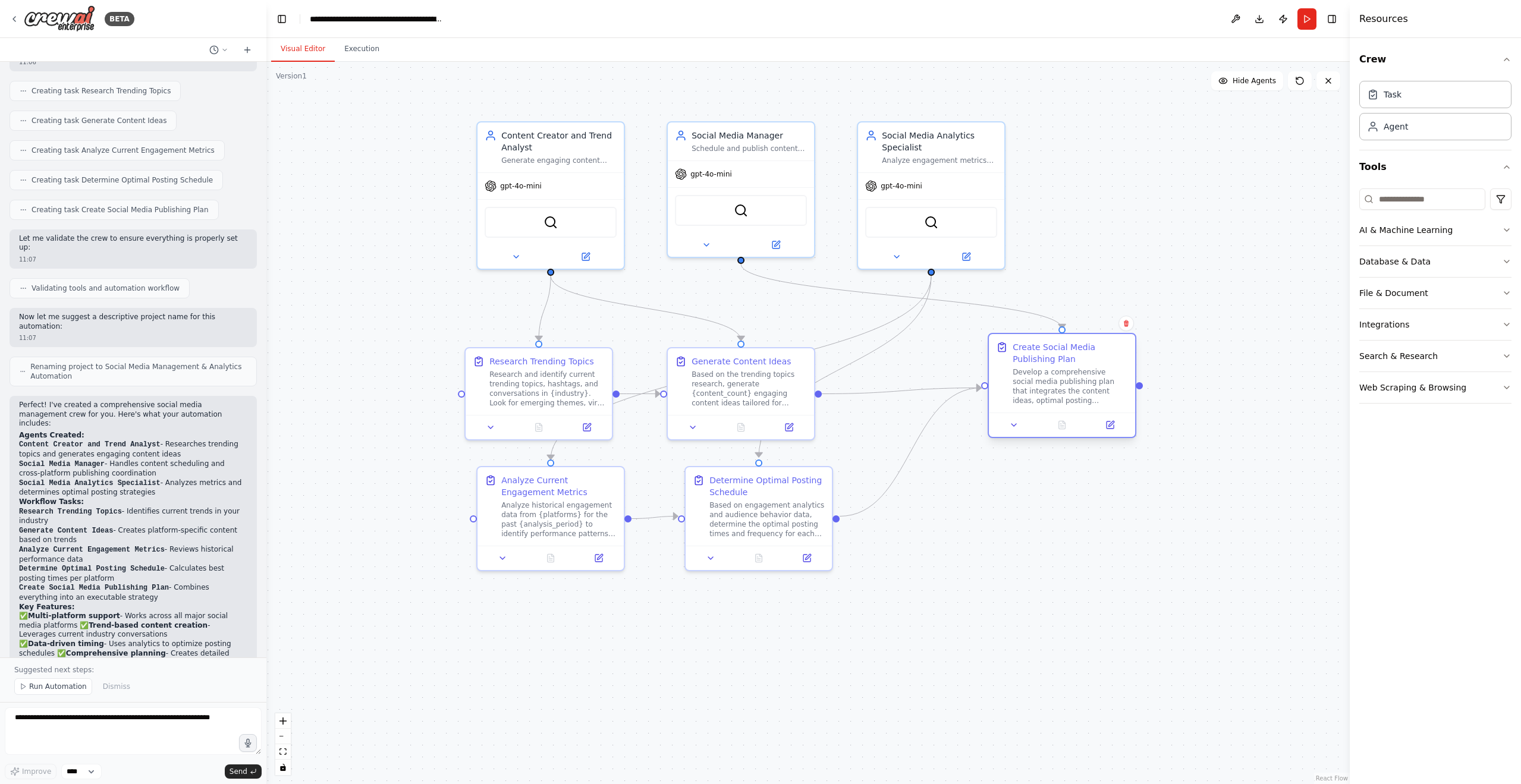
drag, startPoint x: 954, startPoint y: 409, endPoint x: 1045, endPoint y: 382, distance: 94.9
click at [1045, 382] on div "Develop a comprehensive social media publishing plan that integrates the conten…" at bounding box center [1070, 386] width 115 height 38
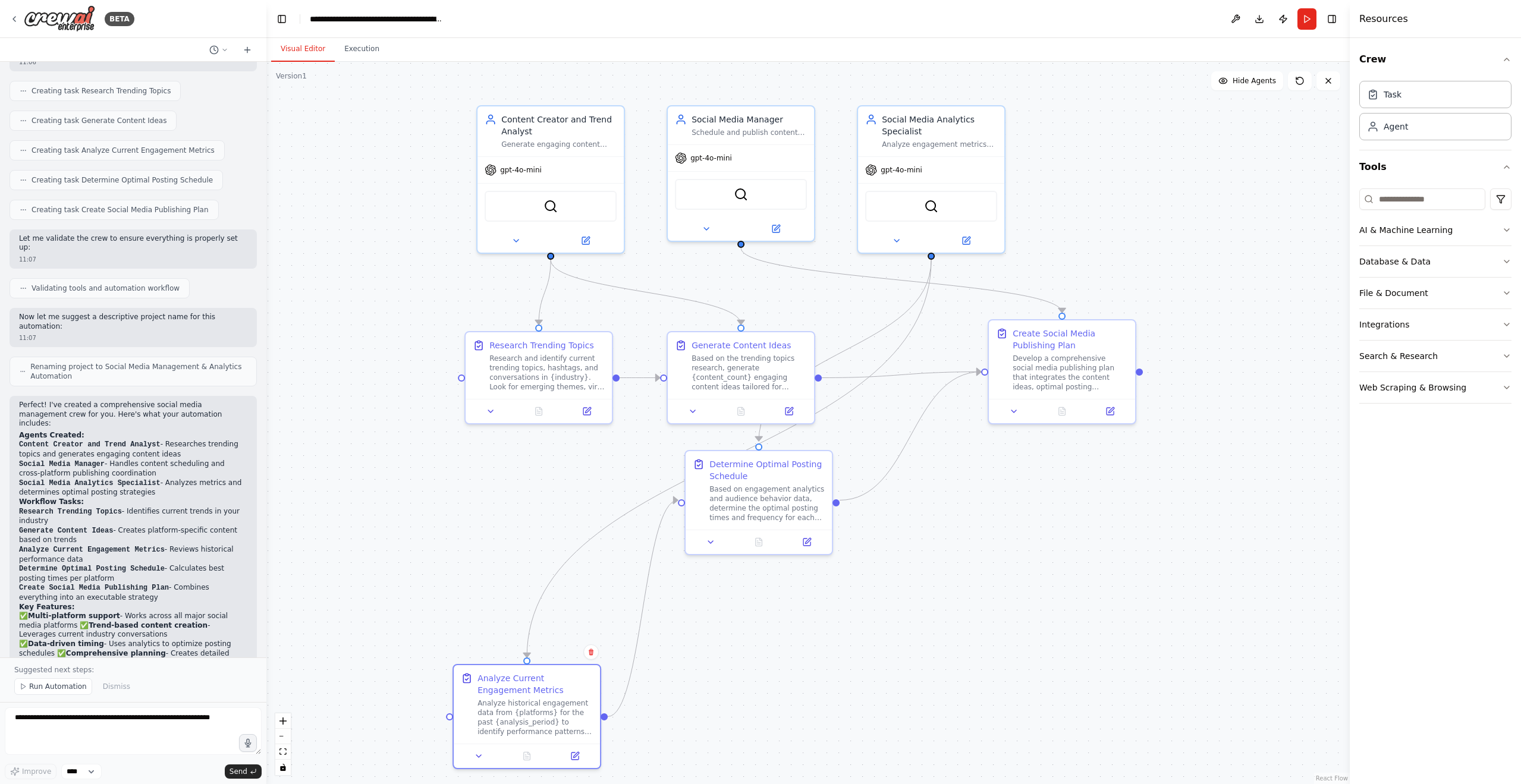
drag, startPoint x: 573, startPoint y: 566, endPoint x: 692, endPoint y: 592, distance: 121.8
click at [552, 767] on div at bounding box center [527, 755] width 147 height 25
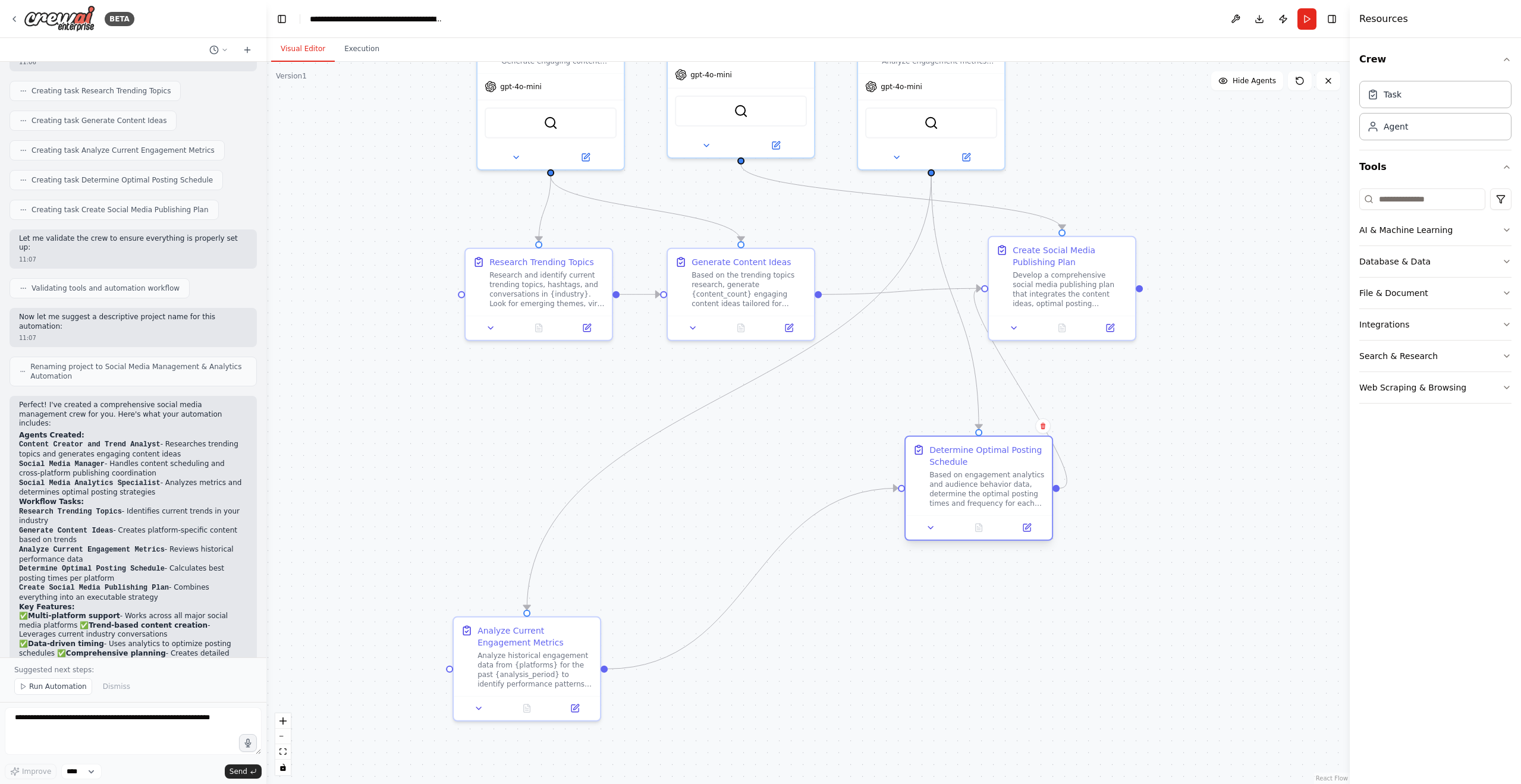
drag, startPoint x: 781, startPoint y: 484, endPoint x: 1001, endPoint y: 506, distance: 221.1
click at [1001, 506] on div "Based on engagement analytics and audience behavior data, determine the optimal…" at bounding box center [987, 489] width 115 height 38
drag, startPoint x: 500, startPoint y: 683, endPoint x: 704, endPoint y: 510, distance: 267.5
click at [704, 510] on div "Analyze historical engagement data from {platforms} for the past {analysis_peri…" at bounding box center [738, 500] width 115 height 38
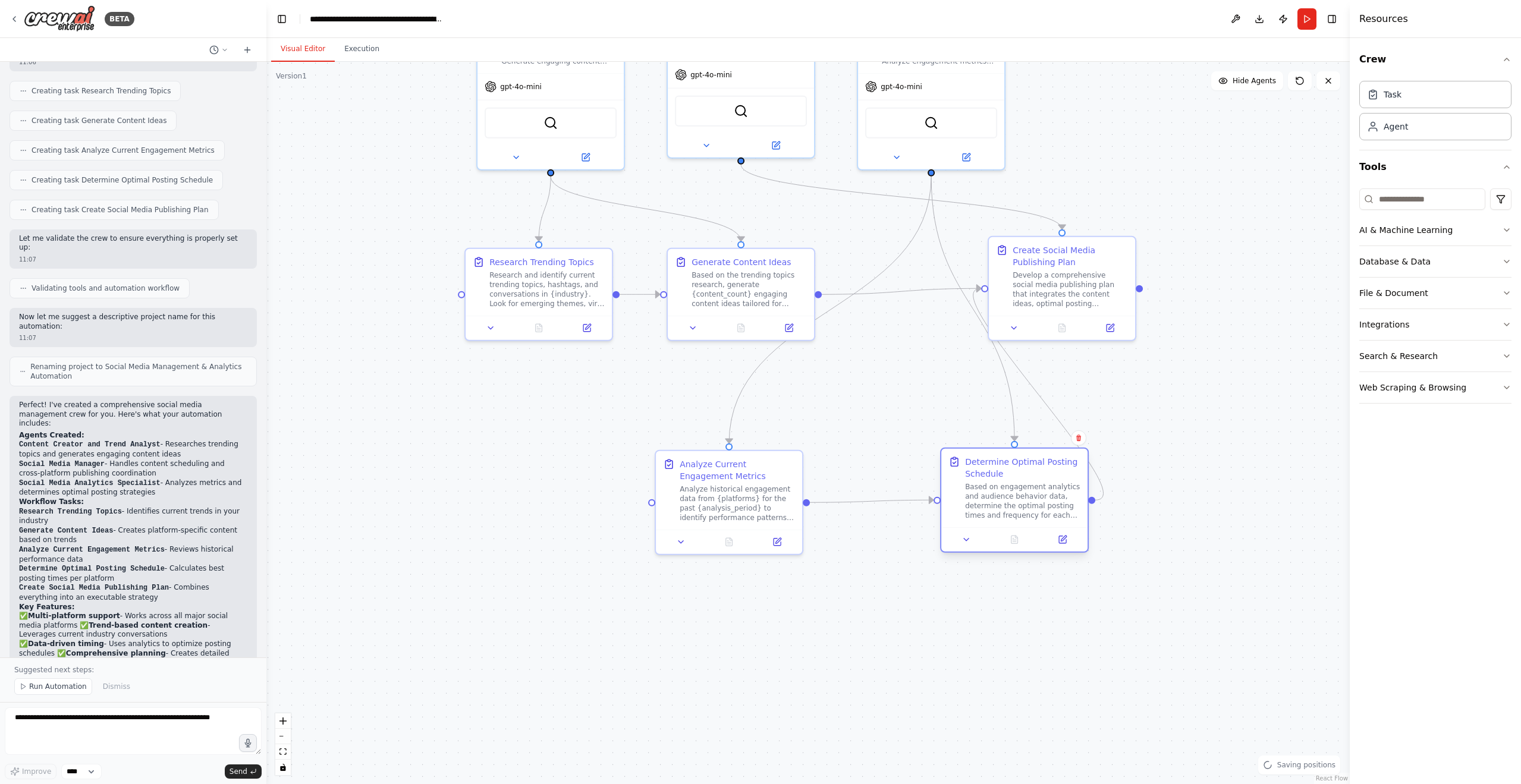
drag, startPoint x: 1003, startPoint y: 532, endPoint x: 1012, endPoint y: 526, distance: 10.8
click at [1012, 526] on div "Determine Optimal Posting Schedule Based on engagement analytics and audience b…" at bounding box center [1015, 500] width 149 height 105
drag, startPoint x: 680, startPoint y: 515, endPoint x: 758, endPoint y: 513, distance: 78.0
click at [758, 513] on div "Analyze Current Engagement Metrics Analyze historical engagement data from {pla…" at bounding box center [812, 489] width 132 height 64
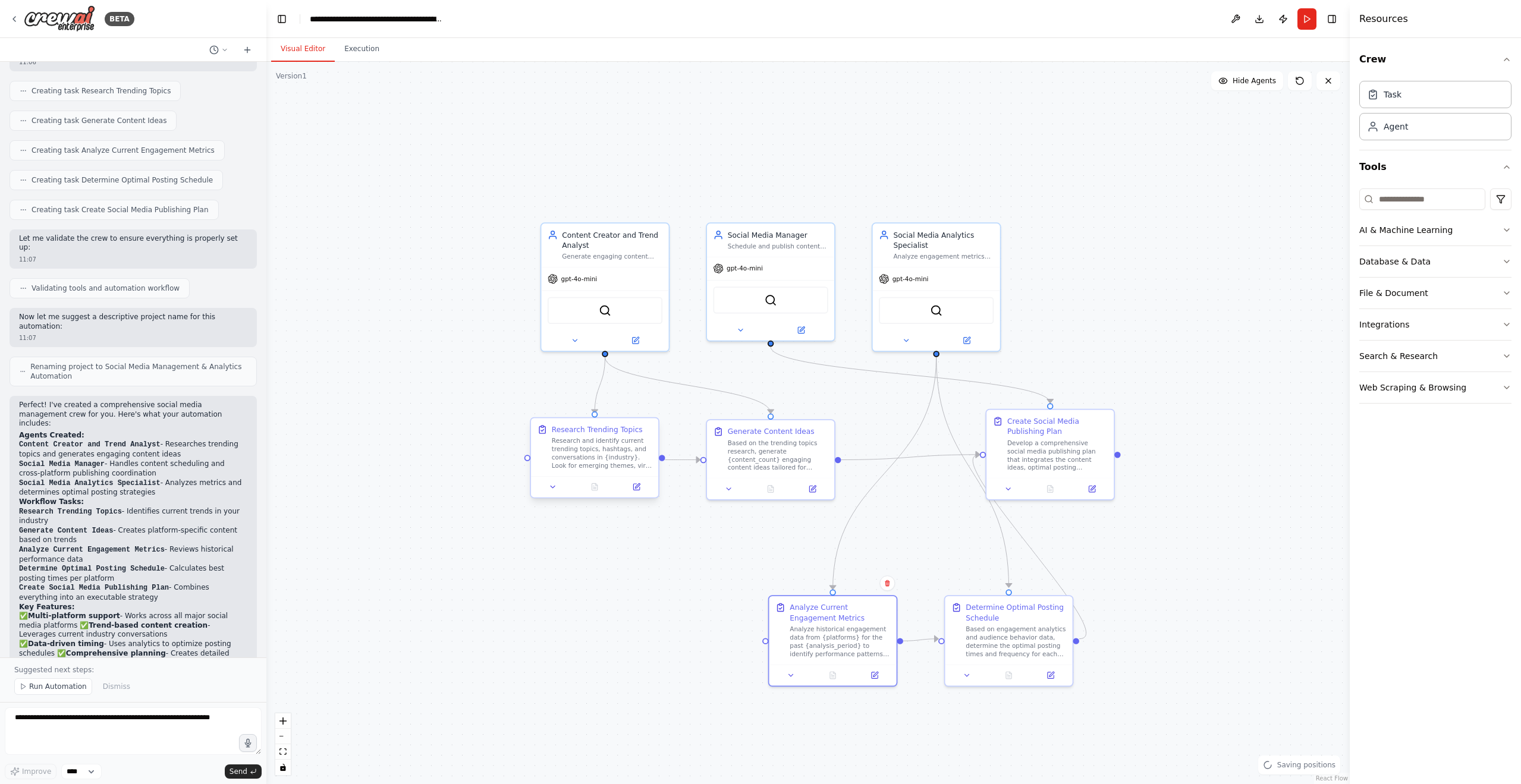
drag, startPoint x: 528, startPoint y: 404, endPoint x: 655, endPoint y: 448, distance: 134.4
click at [490, 585] on div ".deletable-edge-delete-btn { width: 20px; height: 20px; border: 0px solid #ffff…" at bounding box center [808, 422] width 1083 height 722
click at [744, 469] on div "Based on the trending topics research, generate {content_count} engaging conten…" at bounding box center [776, 456] width 101 height 33
click at [720, 495] on button at bounding box center [727, 490] width 36 height 13
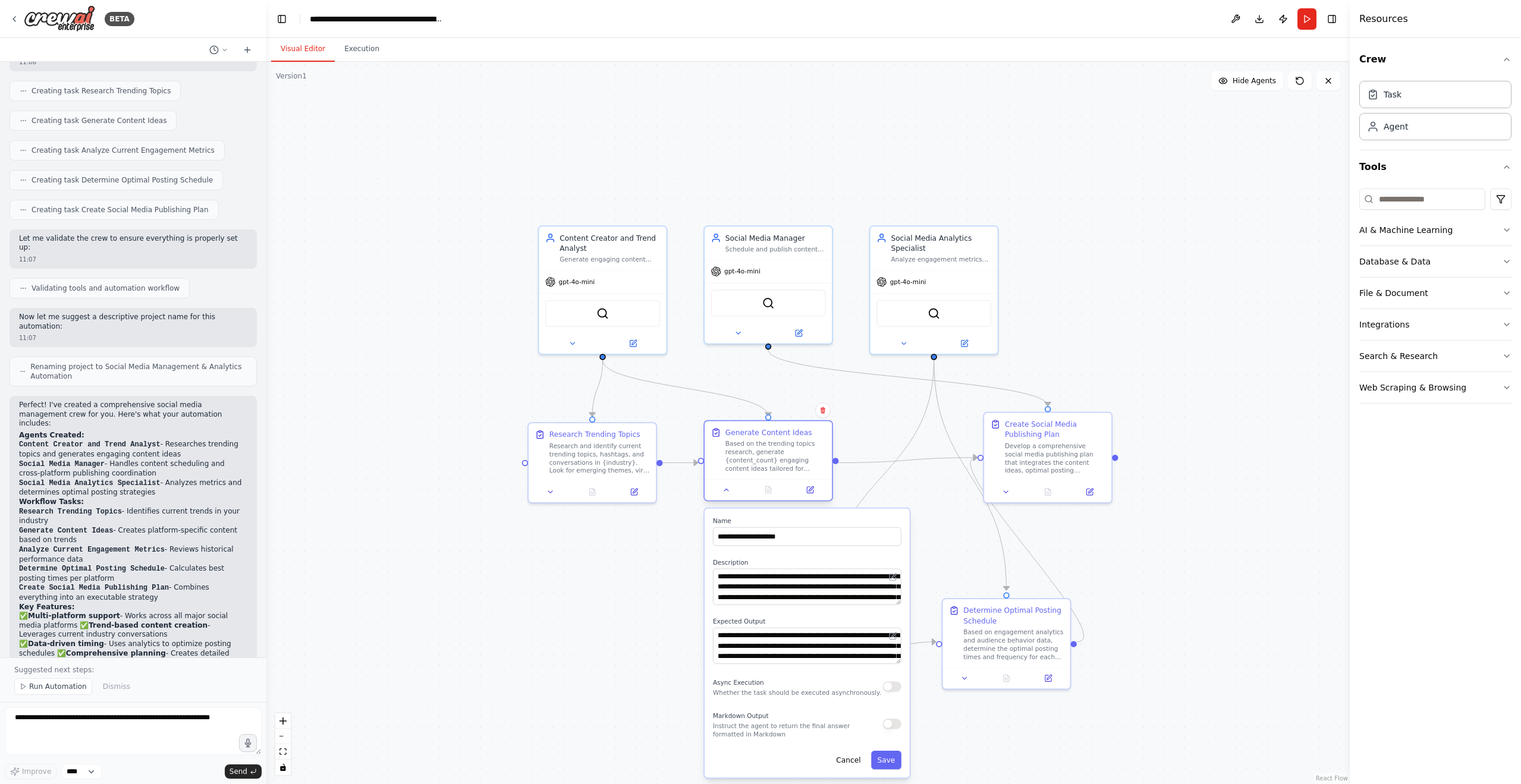
click at [755, 472] on div "Based on the trending topics research, generate {content_count} engaging conten…" at bounding box center [776, 456] width 101 height 33
click at [789, 463] on div "Based on the trending topics research, generate {content_count} engaging conten…" at bounding box center [776, 456] width 101 height 33
click at [748, 442] on div "Based on the trending topics research, generate {content_count} engaging conten…" at bounding box center [776, 456] width 101 height 33
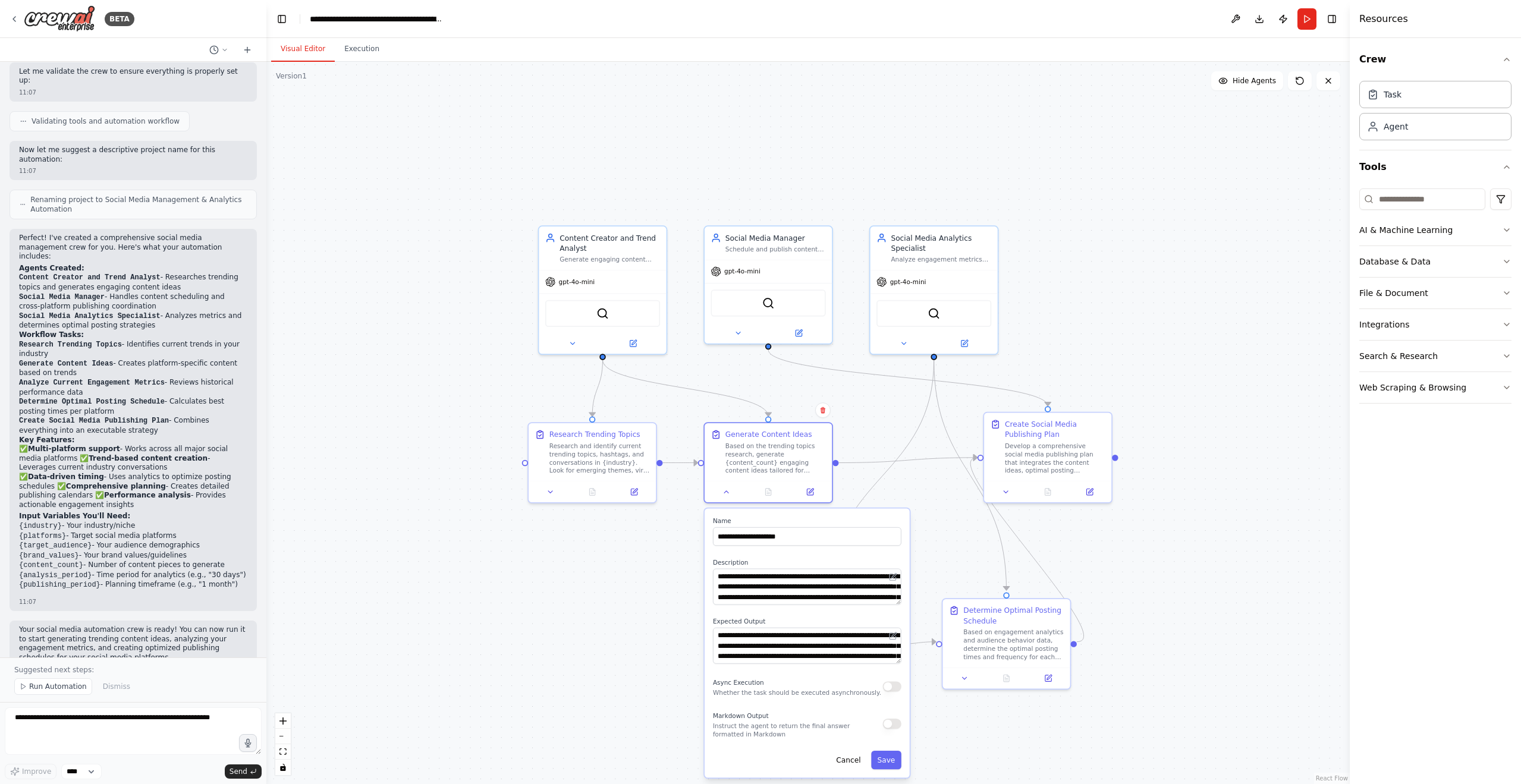
scroll to position [729, 0]
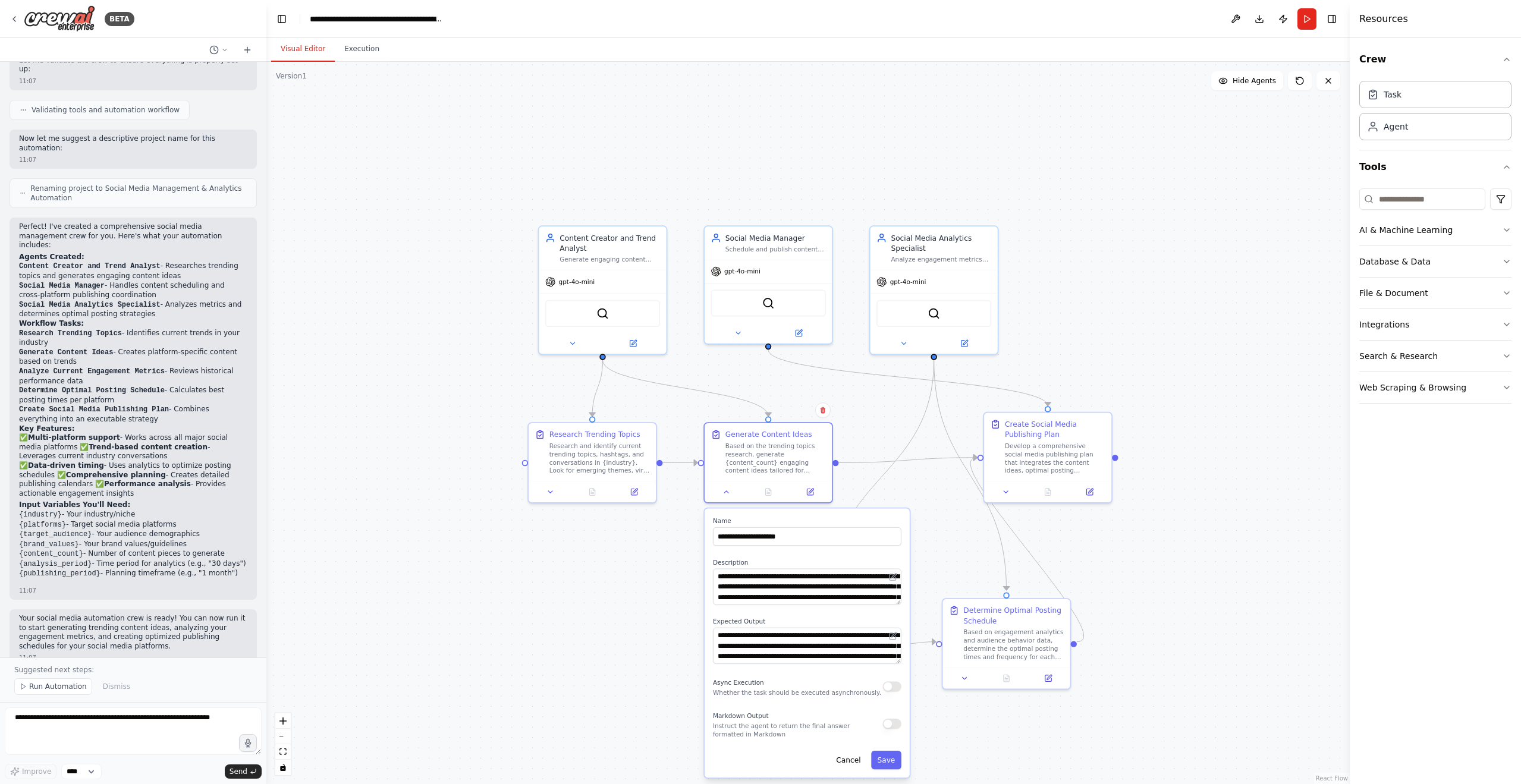
click at [51, 500] on strong "Input Variables You'll Need:" at bounding box center [74, 505] width 111 height 8
drag, startPoint x: 49, startPoint y: 486, endPoint x: 86, endPoint y: 483, distance: 37.1
click at [86, 500] on strong "Input Variables You'll Need:" at bounding box center [74, 505] width 111 height 8
click at [65, 560] on code "{analysis_period}" at bounding box center [55, 564] width 73 height 8
click at [810, 502] on div "Generate Content Ideas Based on the trending topics research, generate {content…" at bounding box center [768, 463] width 130 height 81
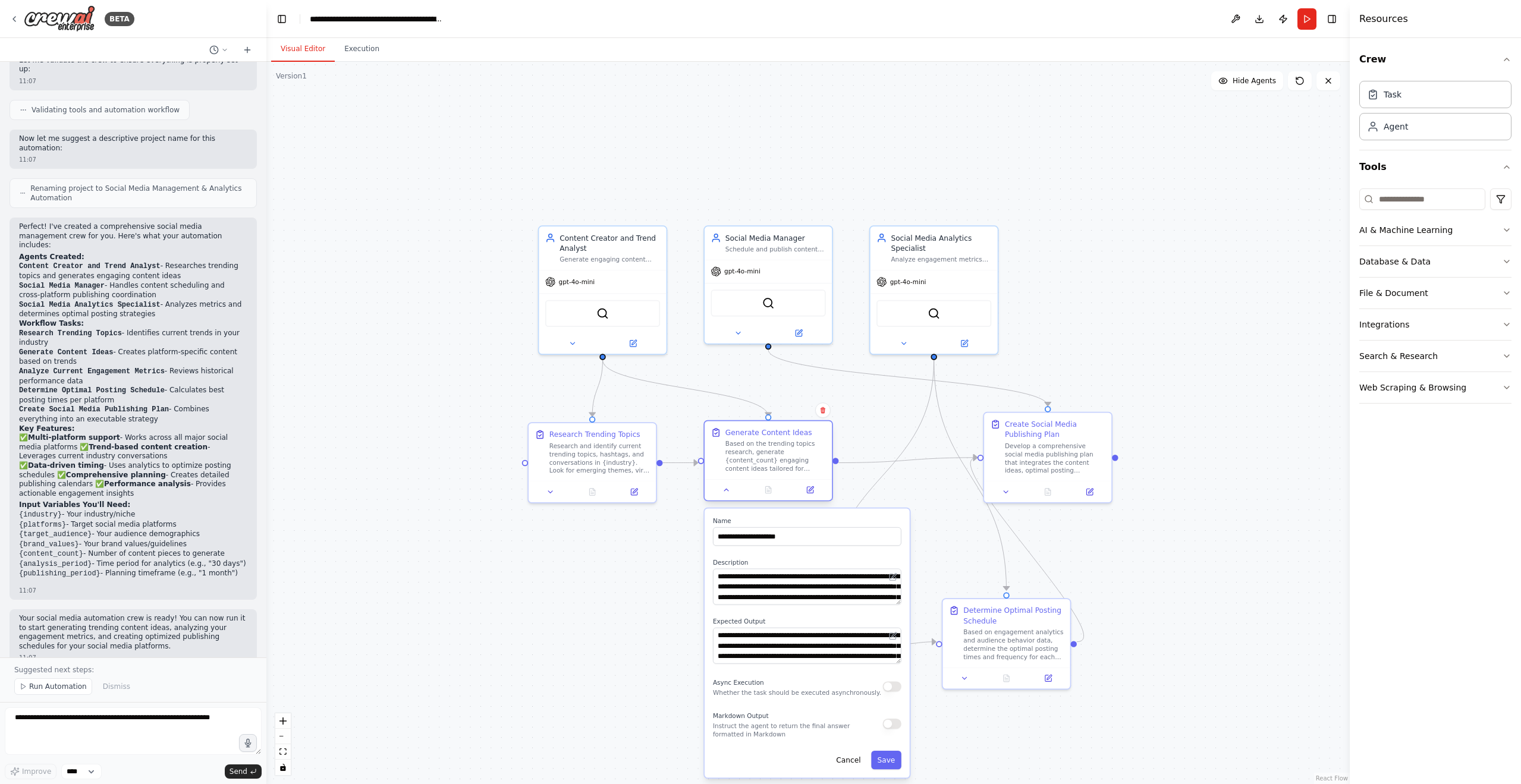
click at [817, 498] on div at bounding box center [768, 489] width 127 height 21
click at [814, 500] on div at bounding box center [768, 489] width 127 height 21
click at [812, 492] on icon at bounding box center [810, 489] width 6 height 6
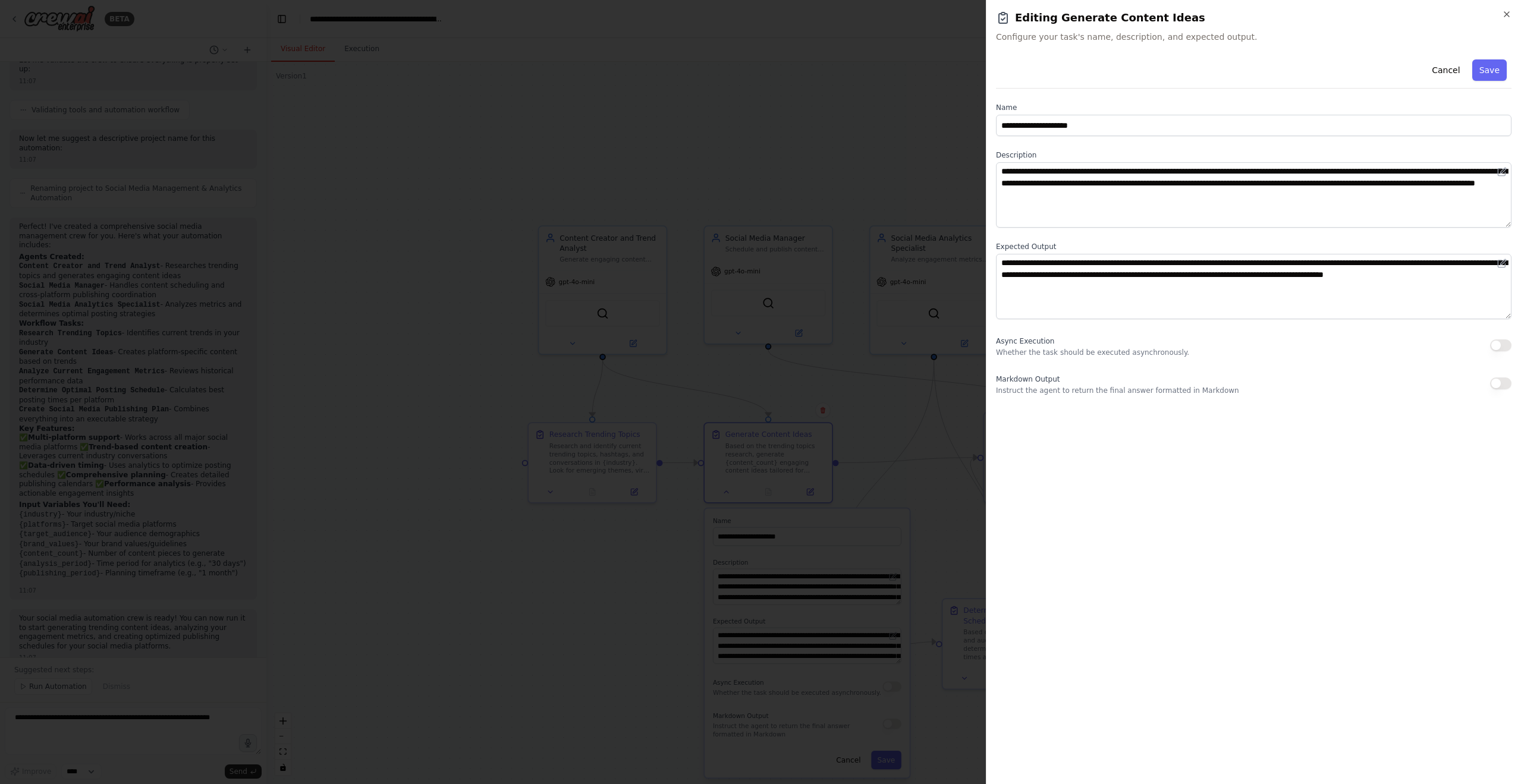
click at [755, 376] on div at bounding box center [760, 392] width 1521 height 784
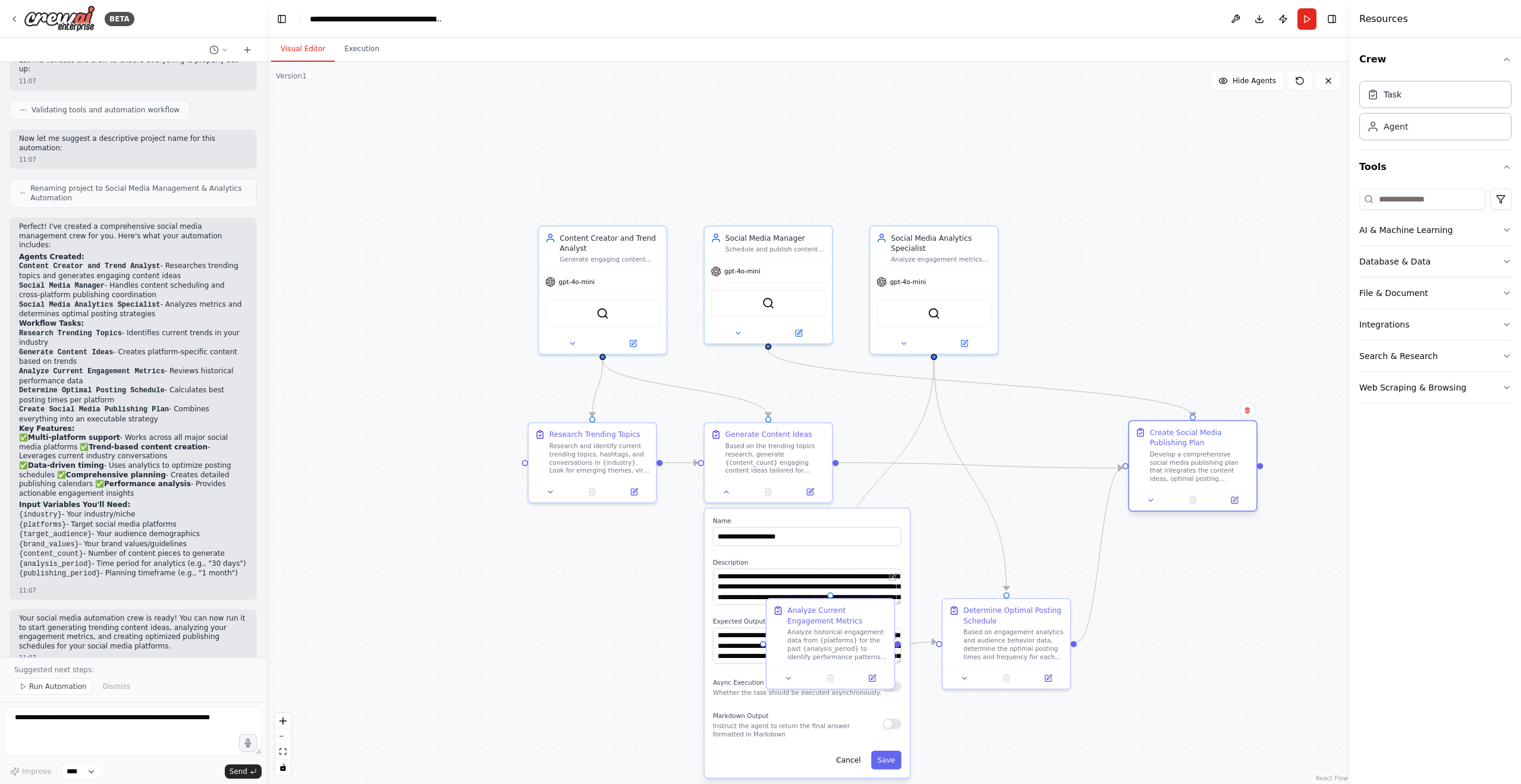
drag, startPoint x: 1103, startPoint y: 461, endPoint x: 1223, endPoint y: 472, distance: 120.5
click at [1223, 472] on div "Develop a comprehensive social media publishing plan that integrates the conten…" at bounding box center [1200, 467] width 101 height 33
click at [855, 766] on button "Cancel" at bounding box center [849, 760] width 37 height 19
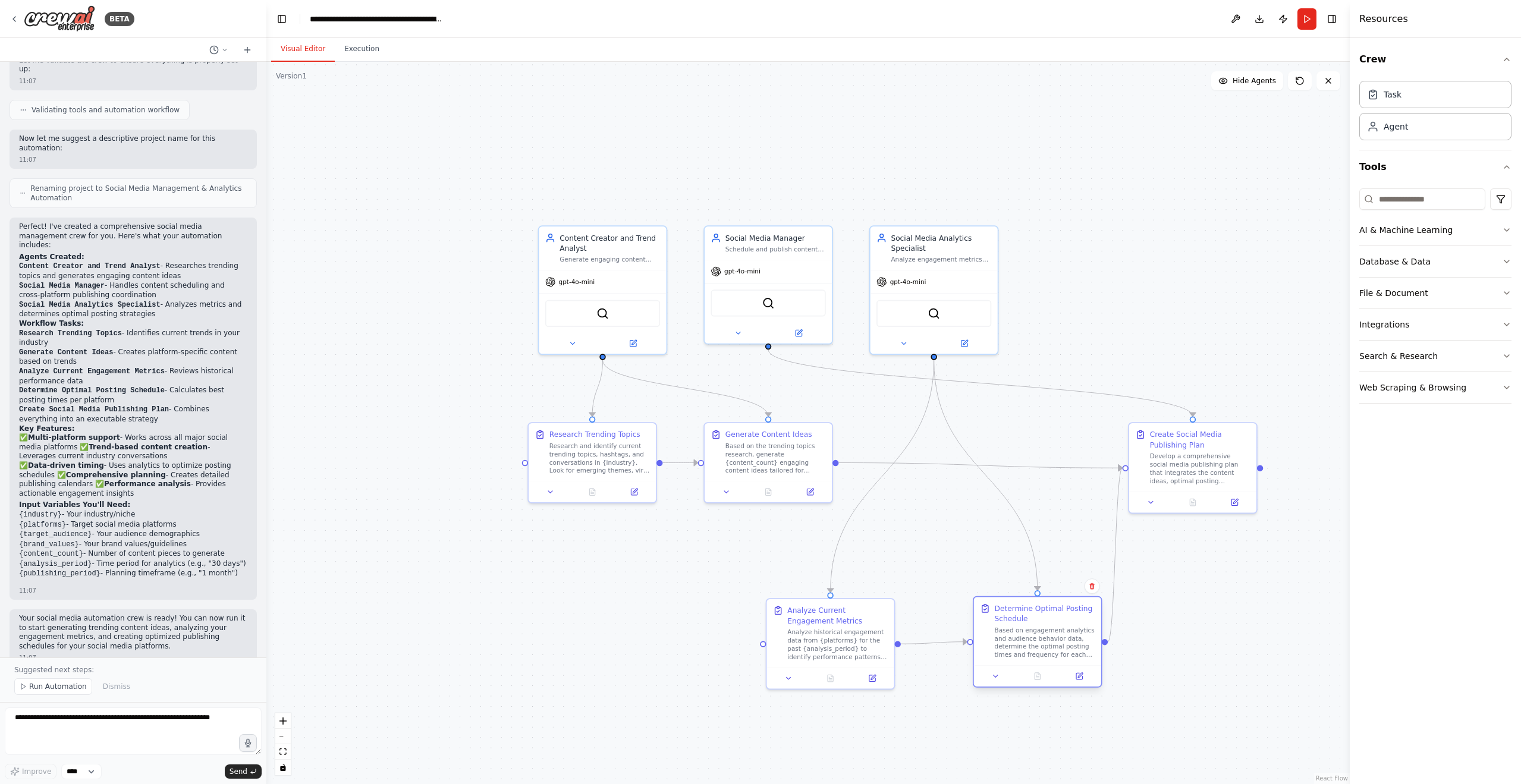
drag, startPoint x: 1031, startPoint y: 652, endPoint x: 1061, endPoint y: 652, distance: 30.0
click at [1061, 650] on div "Based on engagement analytics and audience behavior data, determine the optimal…" at bounding box center [1045, 642] width 101 height 33
click at [923, 721] on div ".deletable-edge-delete-btn { width: 20px; height: 20px; border: 0px solid #ffff…" at bounding box center [808, 422] width 1083 height 722
click at [550, 487] on icon at bounding box center [550, 490] width 8 height 8
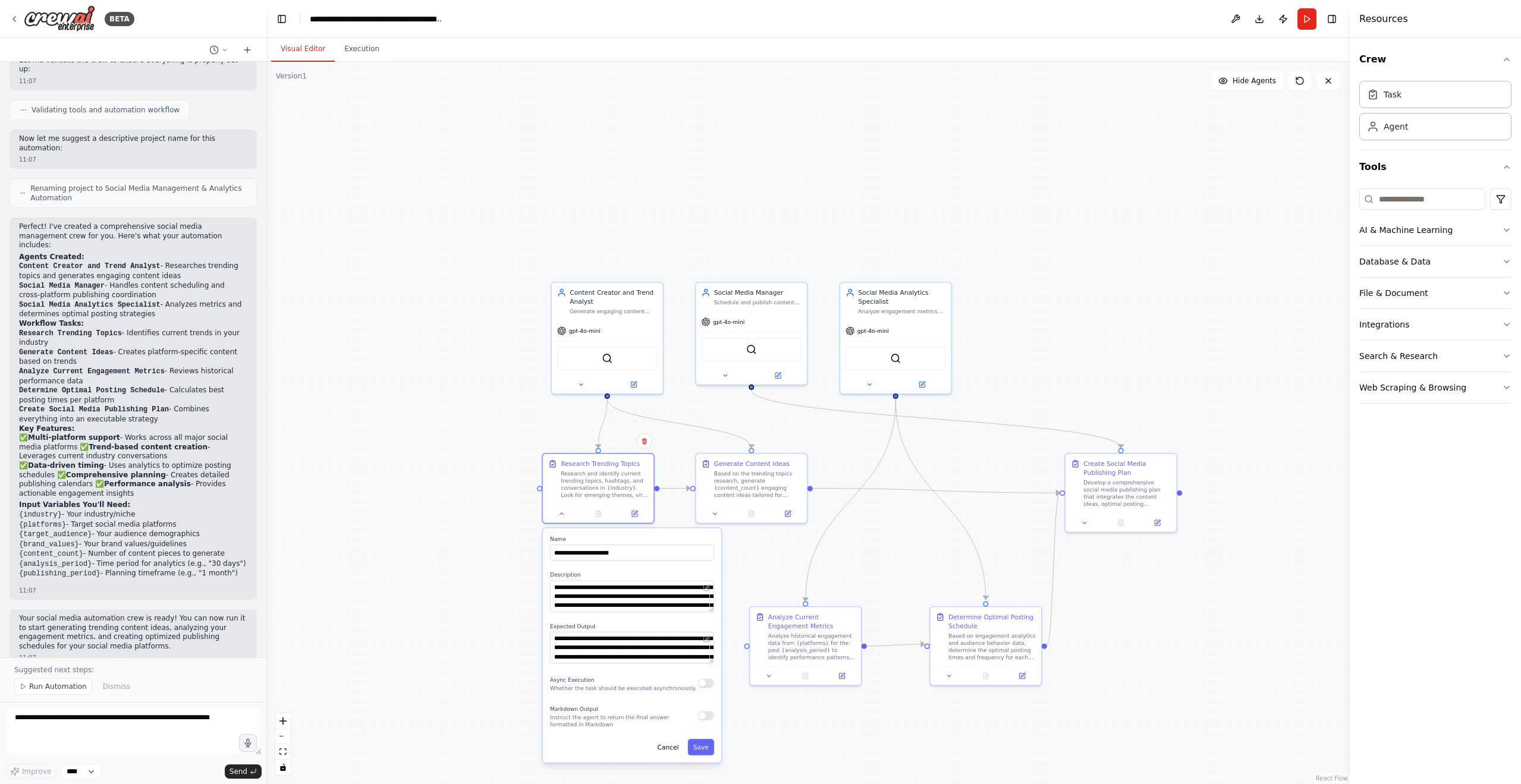
click at [760, 562] on div ".deletable-edge-delete-btn { width: 20px; height: 20px; border: 0px solid #ffff…" at bounding box center [808, 422] width 1083 height 722
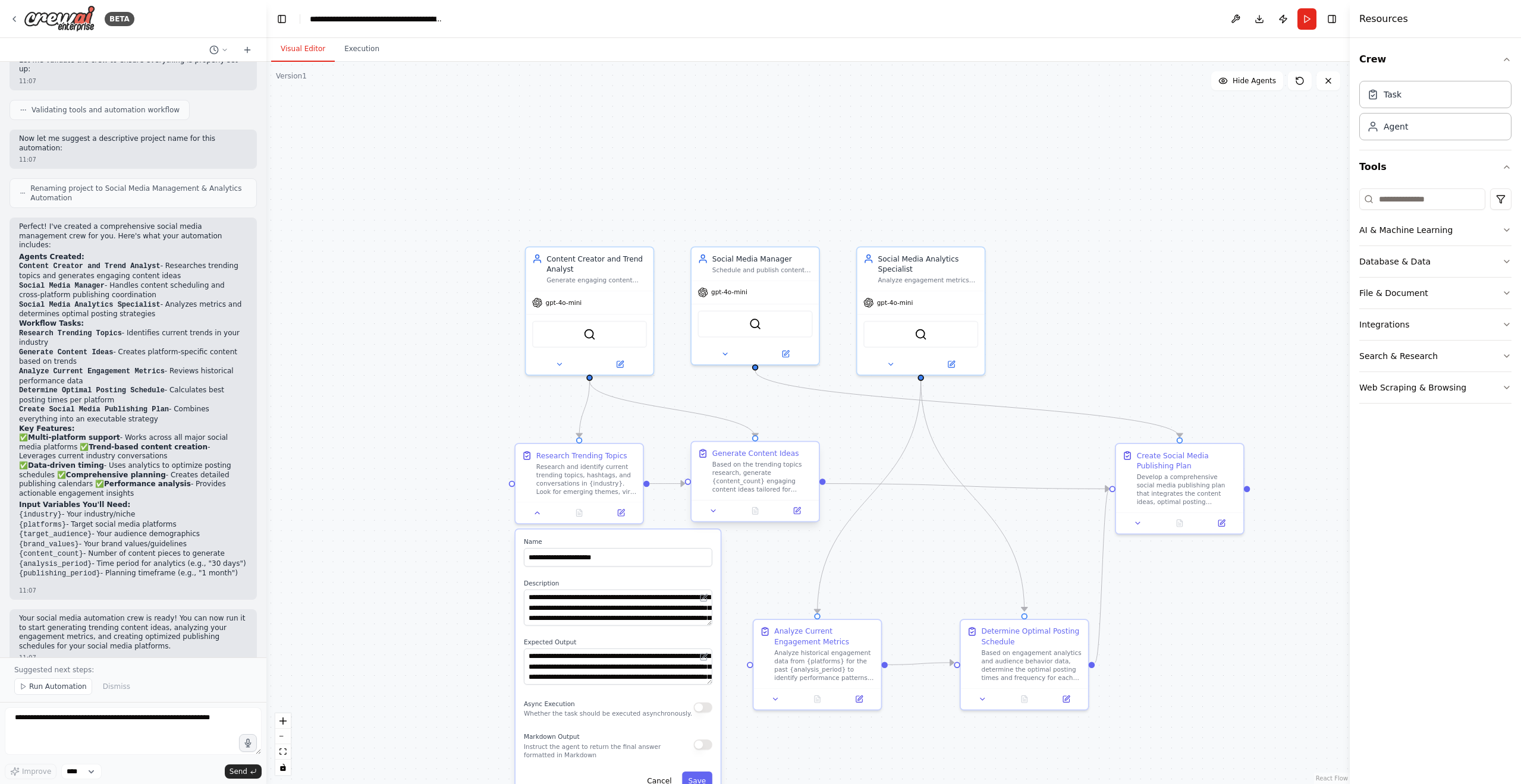
click at [753, 466] on div "Based on the trending topics research, generate {content_count} engaging conten…" at bounding box center [762, 477] width 101 height 33
click at [796, 527] on div ".deletable-edge-delete-btn { width: 20px; height: 20px; border: 0px solid #ffff…" at bounding box center [808, 422] width 1083 height 722
click at [799, 522] on div "Generate Content Ideas Based on the trending topics research, generate {content…" at bounding box center [755, 482] width 130 height 81
click at [801, 509] on icon at bounding box center [797, 511] width 8 height 8
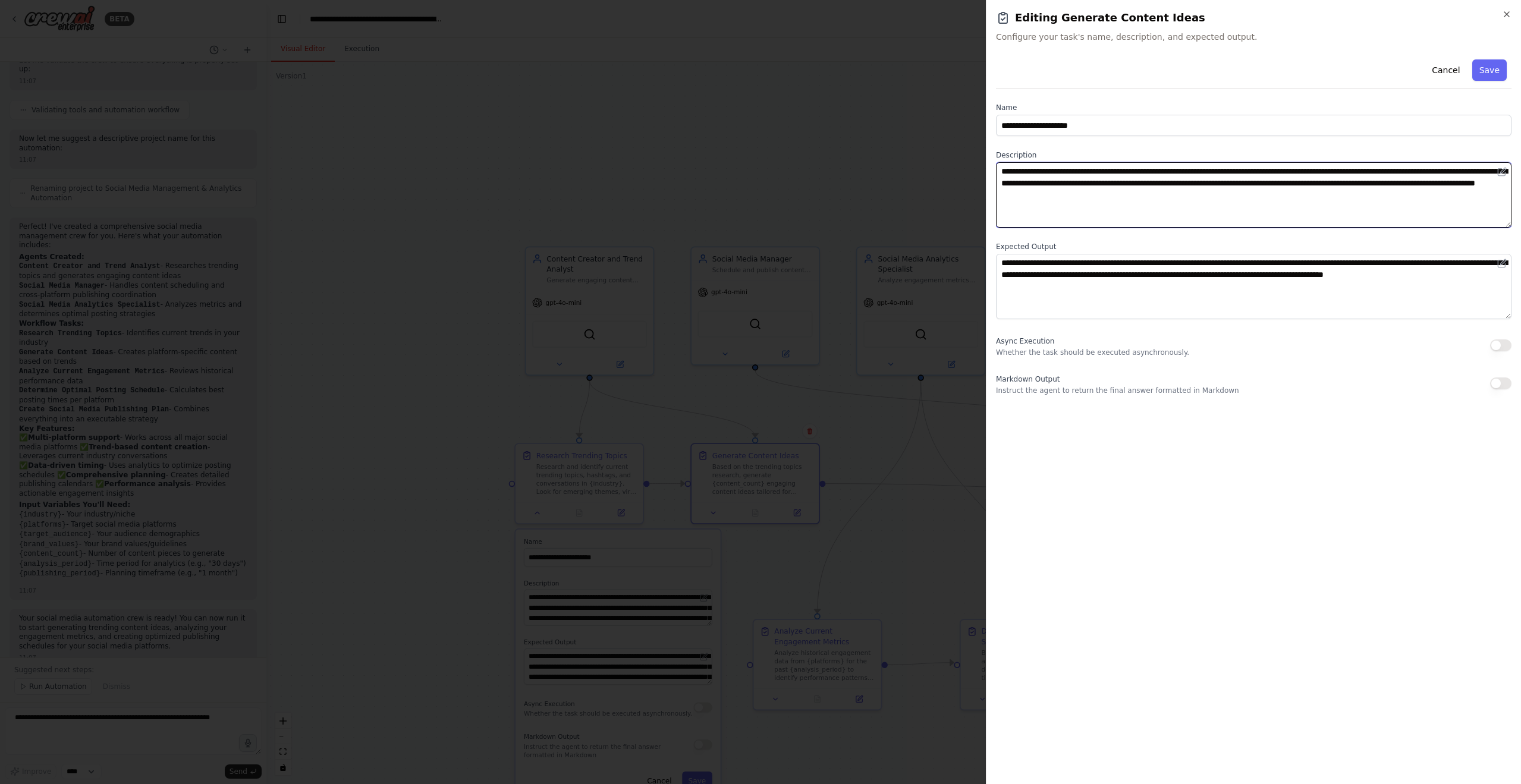
click at [1025, 168] on textarea "**********" at bounding box center [1253, 195] width 516 height 65
drag, startPoint x: 1203, startPoint y: 168, endPoint x: 1258, endPoint y: 168, distance: 55.0
click at [1206, 168] on textarea "**********" at bounding box center [1253, 195] width 516 height 65
click at [1255, 172] on textarea "**********" at bounding box center [1253, 195] width 516 height 65
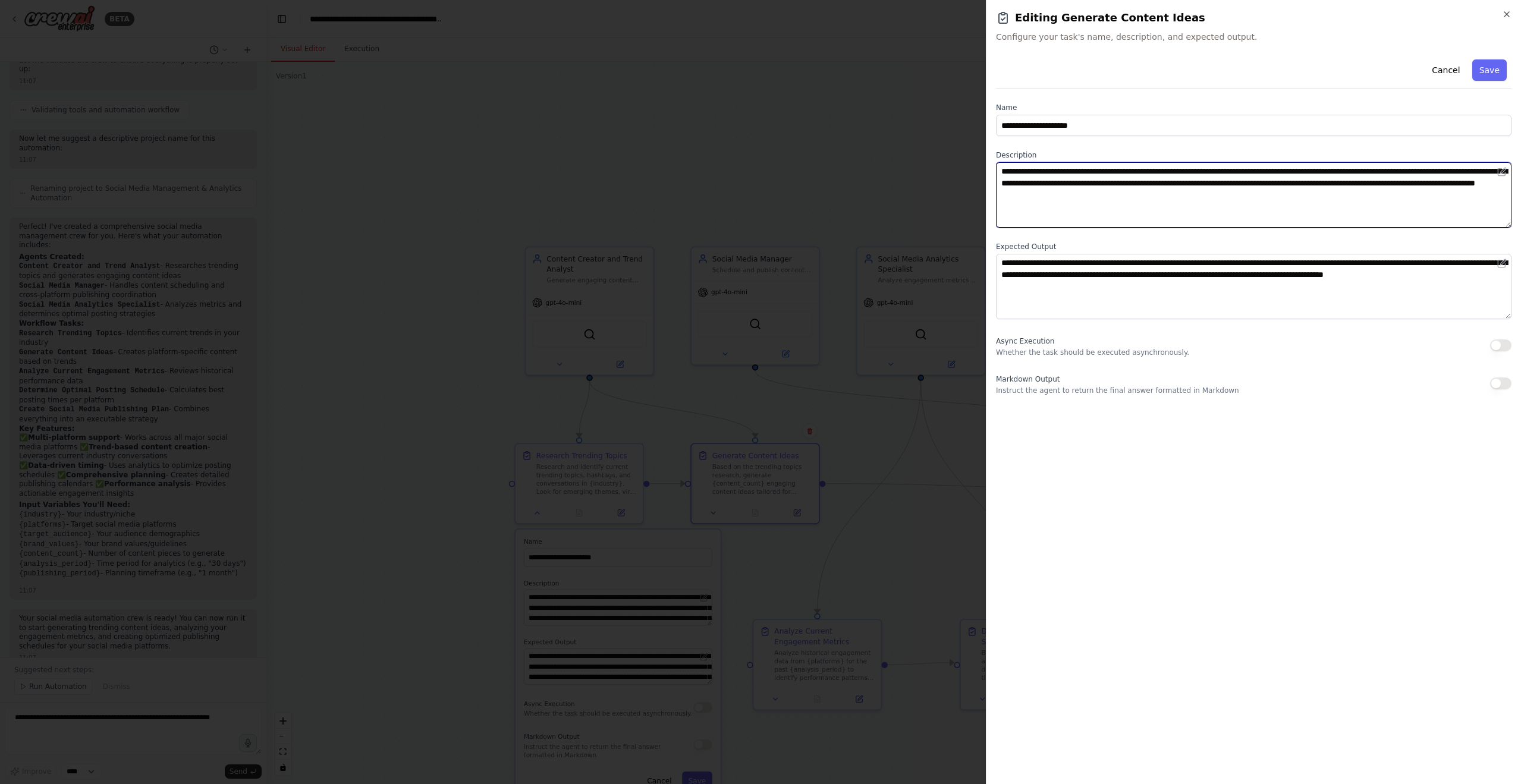
click at [1273, 171] on textarea "**********" at bounding box center [1253, 195] width 516 height 65
click at [1091, 182] on textarea "**********" at bounding box center [1253, 195] width 516 height 65
drag, startPoint x: 1091, startPoint y: 182, endPoint x: 1107, endPoint y: 182, distance: 16.0
click at [1091, 182] on textarea "**********" at bounding box center [1253, 195] width 516 height 65
click at [1505, 12] on icon "button" at bounding box center [1507, 14] width 9 height 9
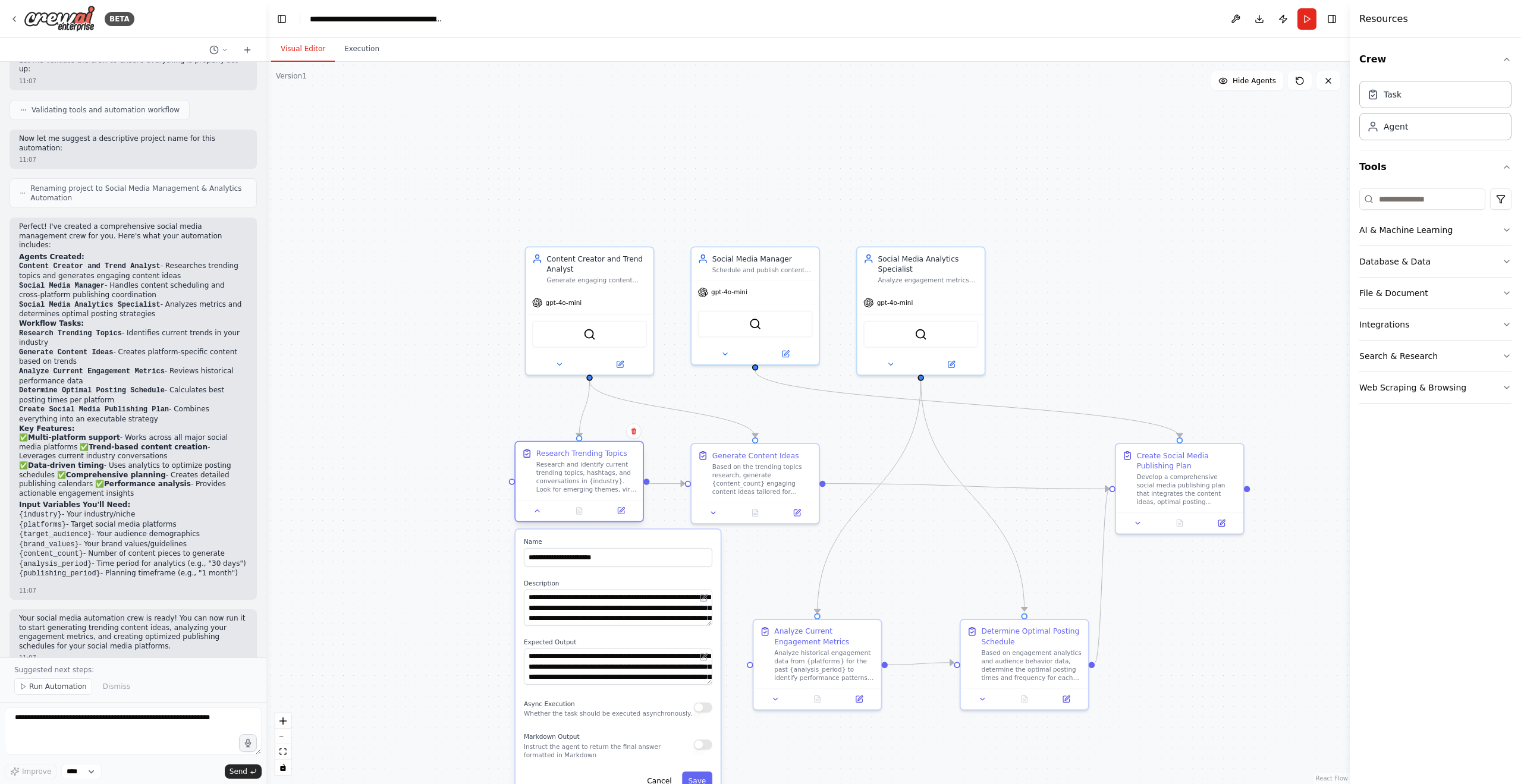
click at [577, 491] on div "Research and identify current trending topics, hashtags, and conversations in {…" at bounding box center [586, 477] width 101 height 33
drag, startPoint x: 1192, startPoint y: 496, endPoint x: 1183, endPoint y: 482, distance: 16.6
click at [1183, 482] on div "Develop a comprehensive social media publishing plan that integrates the conten…" at bounding box center [1176, 477] width 101 height 33
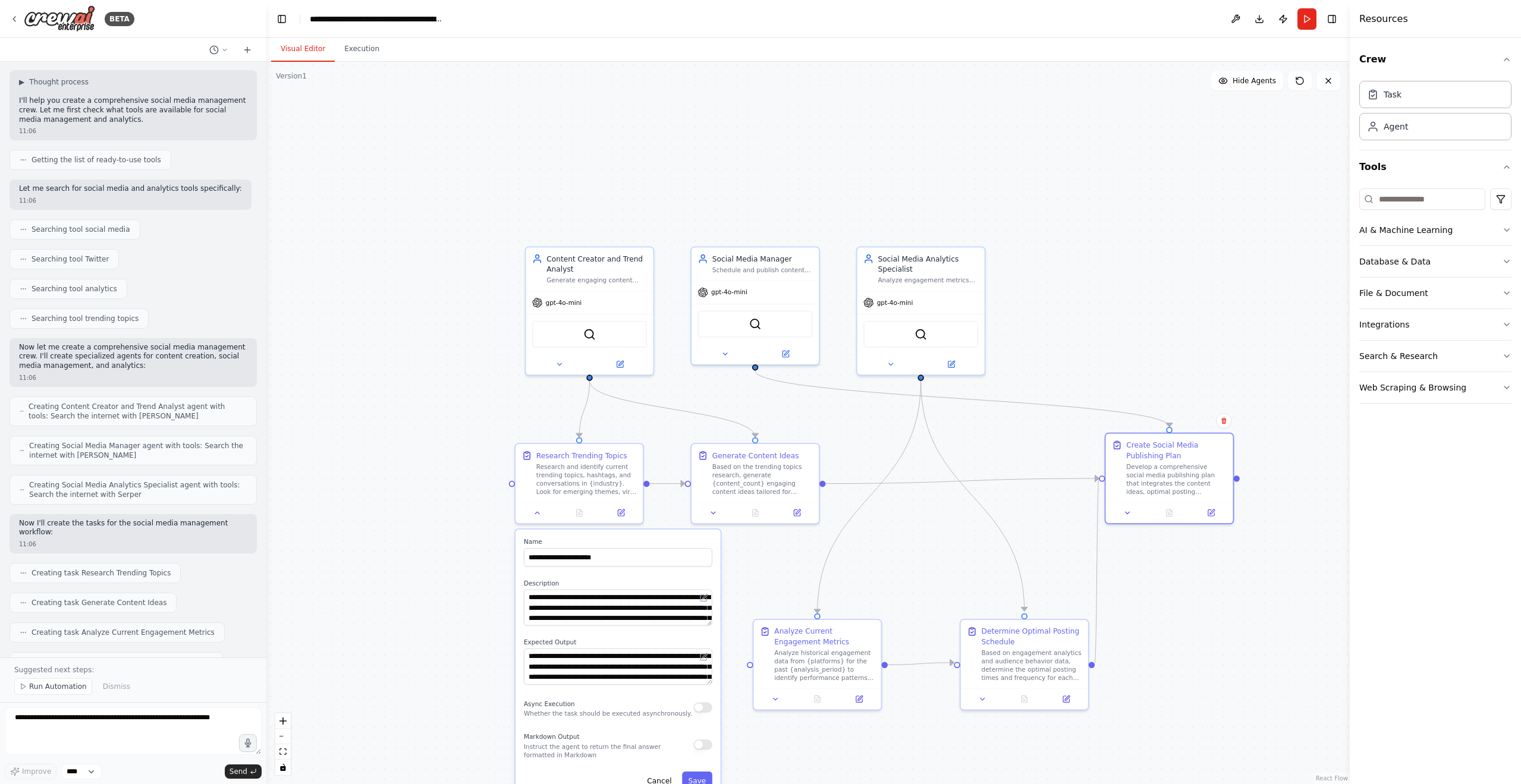
scroll to position [0, 0]
